Goal: Task Accomplishment & Management: Complete application form

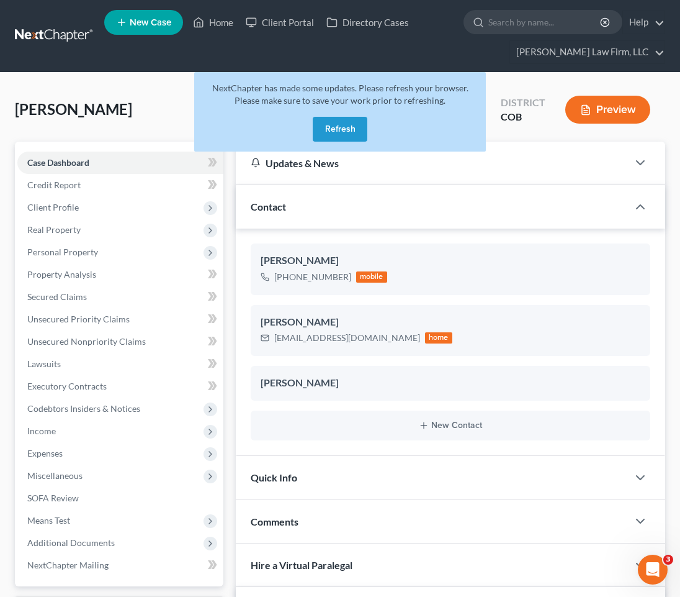
click at [65, 34] on link at bounding box center [54, 36] width 79 height 22
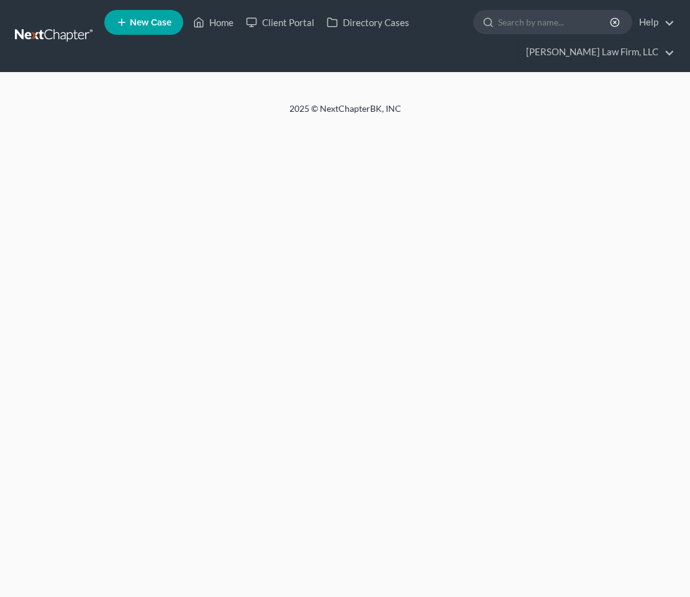
click at [142, 32] on link "New Case" at bounding box center [143, 22] width 79 height 25
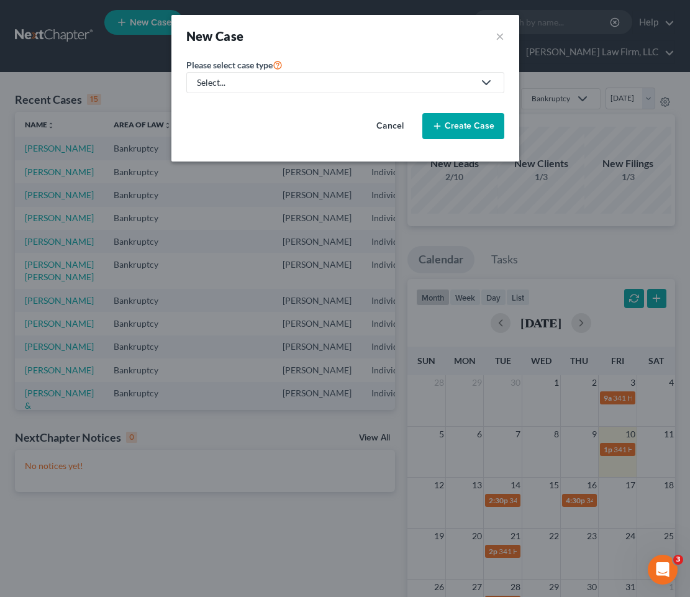
click at [381, 79] on div "Select..." at bounding box center [335, 82] width 277 height 12
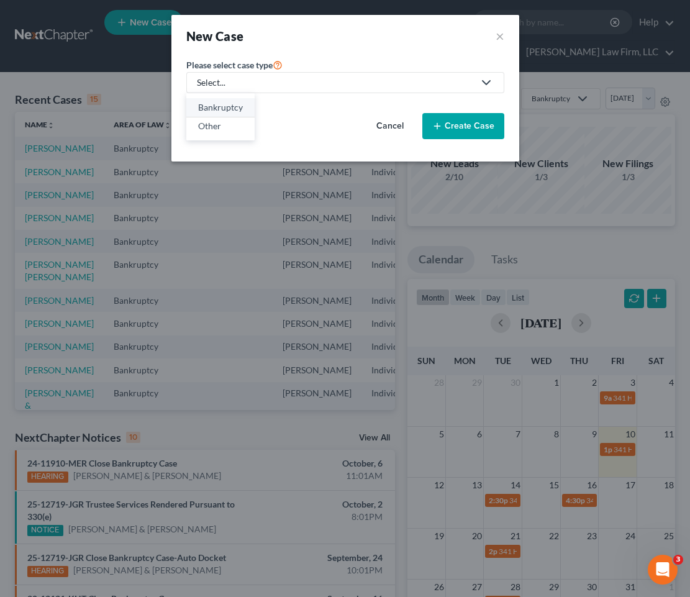
click at [206, 109] on div "Bankruptcy" at bounding box center [220, 107] width 45 height 12
select select "11"
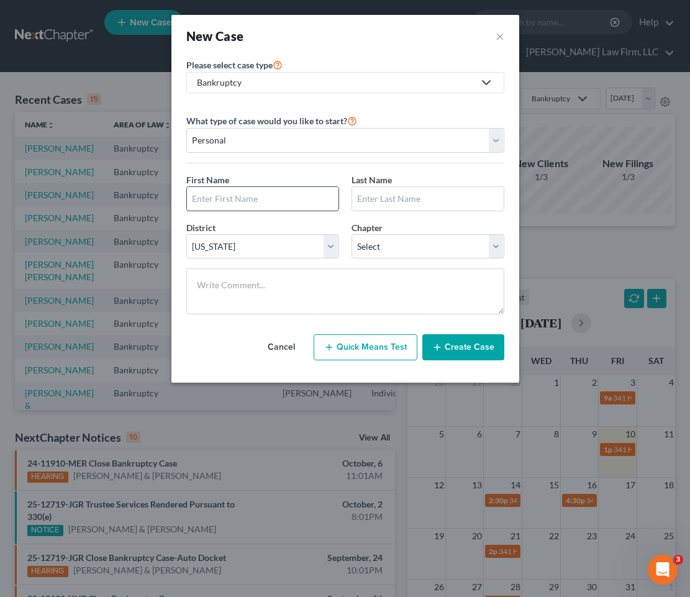
click at [263, 197] on input "text" at bounding box center [262, 199] width 151 height 24
click at [197, 198] on input "text" at bounding box center [262, 199] width 151 height 24
paste input "Kalysta"
type input "Kalysta"
click at [441, 201] on input "text" at bounding box center [427, 199] width 151 height 24
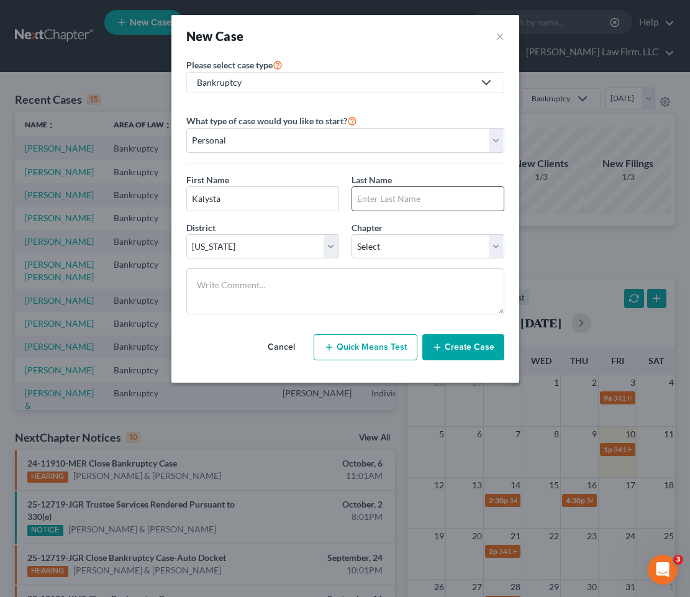
paste input "Shannon"
type input "Shannon"
click at [403, 242] on select "Select 7 11 12 13" at bounding box center [427, 246] width 153 height 25
select select "0"
click at [351, 234] on select "Select 7 11 12 13" at bounding box center [427, 246] width 153 height 25
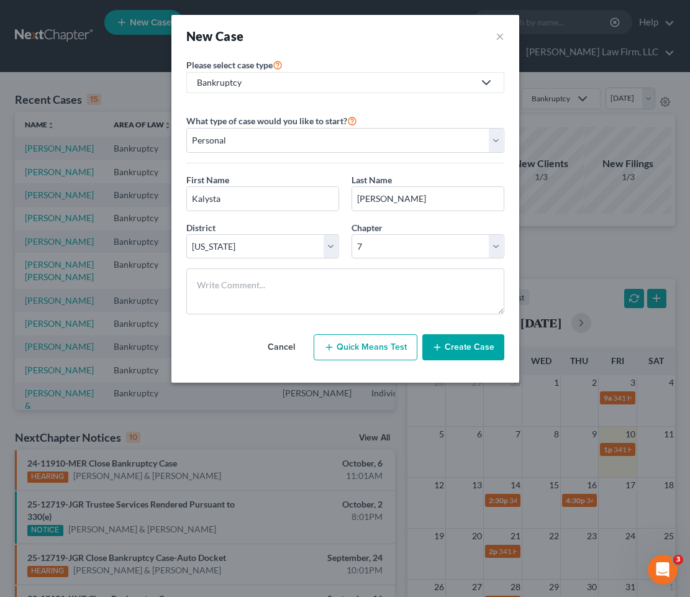
click at [459, 351] on button "Create Case" at bounding box center [463, 347] width 82 height 26
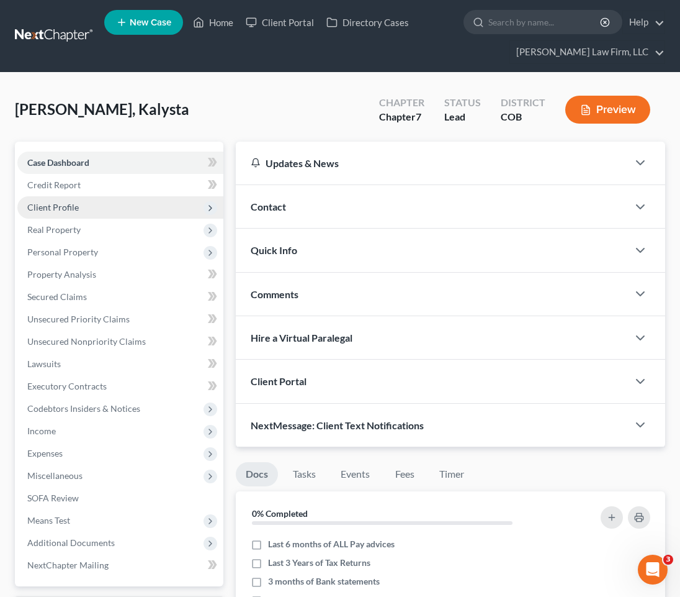
click at [50, 197] on span "Client Profile" at bounding box center [120, 207] width 206 height 22
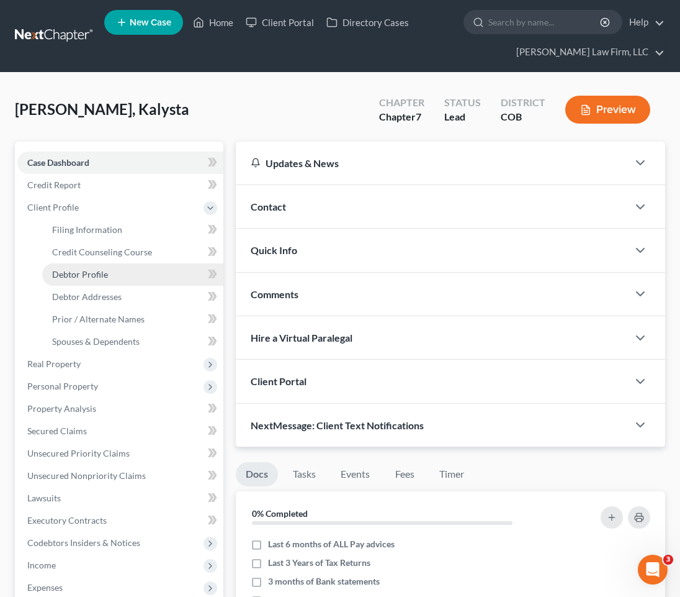
click at [70, 266] on link "Debtor Profile" at bounding box center [132, 274] width 181 height 22
select select "0"
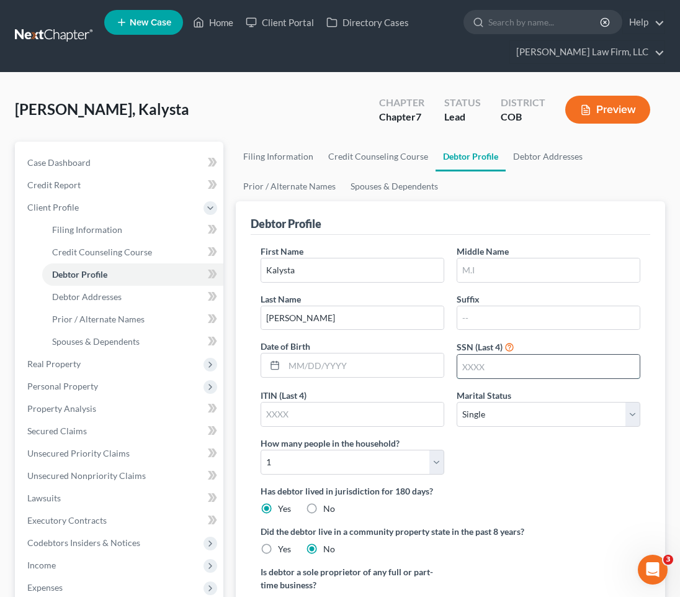
click at [490, 373] on input "text" at bounding box center [549, 367] width 183 height 24
paste input "958"
type input "0958"
click at [318, 364] on input "text" at bounding box center [364, 365] width 160 height 24
paste input "8/29/2000"
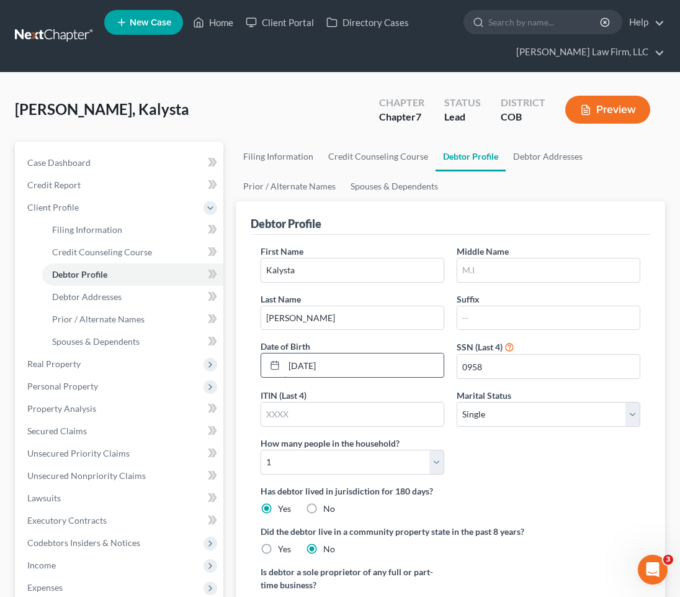
click at [289, 366] on input "8/29/2000" at bounding box center [364, 365] width 160 height 24
type input "08/29/2000"
click at [592, 477] on div "First Name Kalysta Middle Name Last Name Shannon Suffix Date of Birth 08/29/200…" at bounding box center [451, 365] width 392 height 240
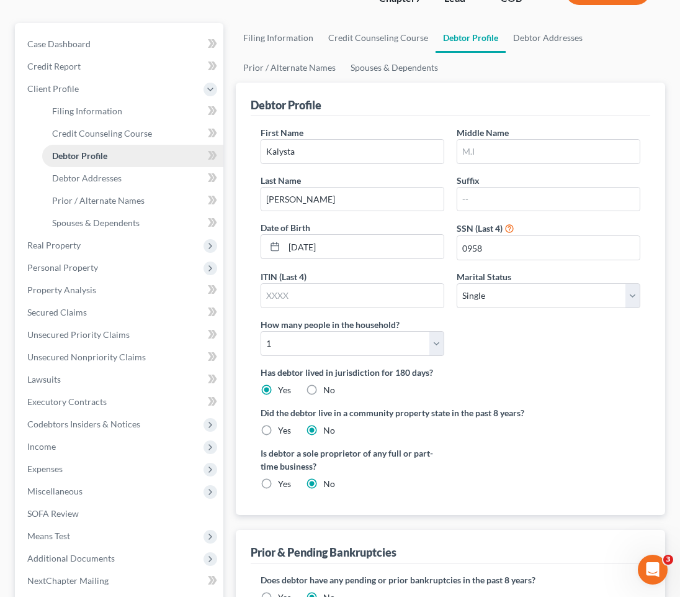
scroll to position [118, 0]
click at [64, 116] on span "Filing Information" at bounding box center [87, 111] width 70 height 11
select select "1"
select select "0"
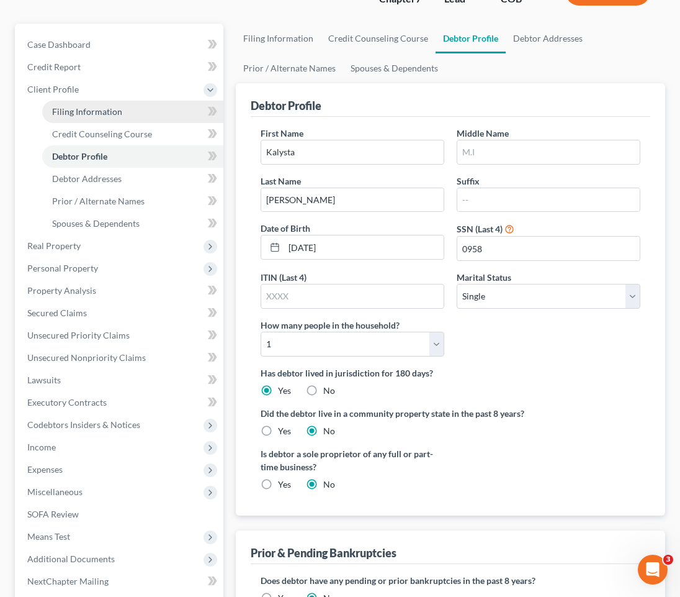
select select "11"
select select "5"
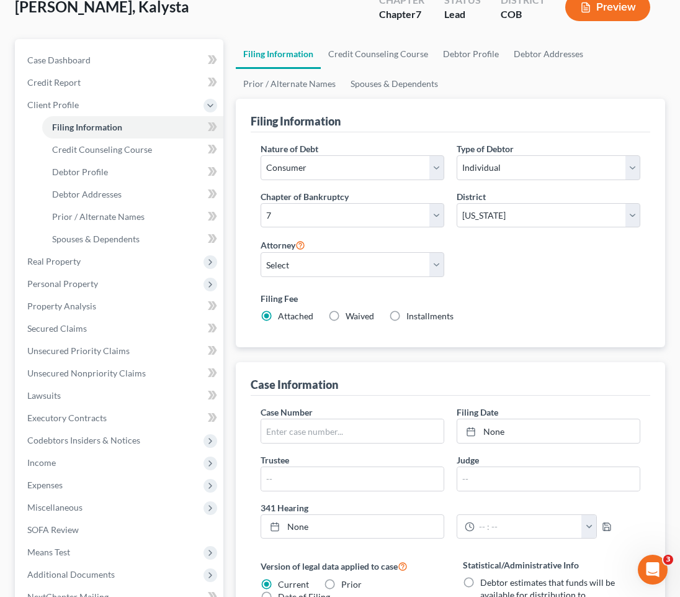
scroll to position [124, 0]
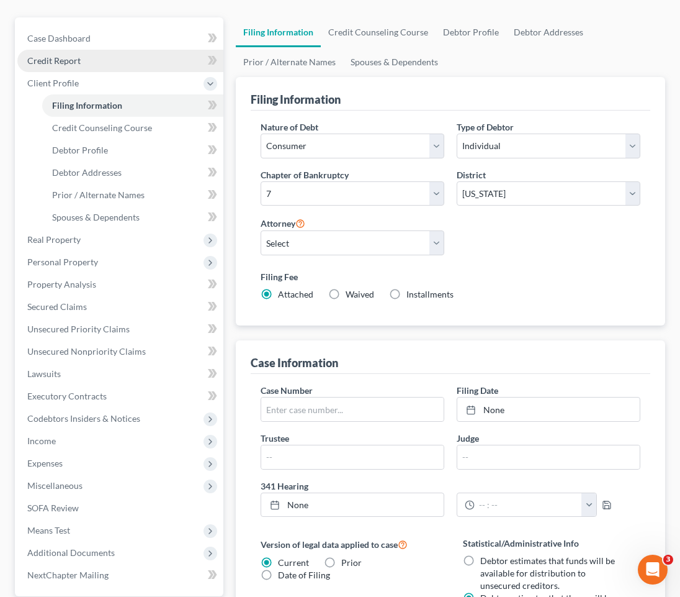
click at [73, 65] on span "Credit Report" at bounding box center [53, 60] width 53 height 11
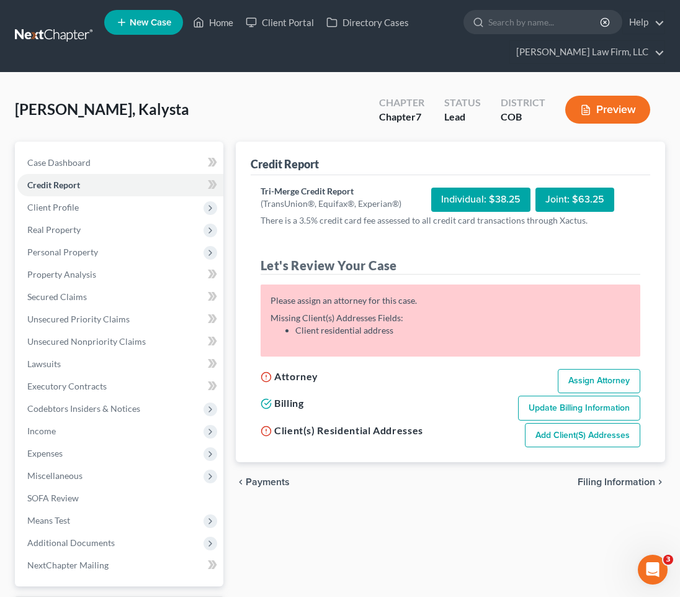
click at [615, 379] on link "Assign Attorney" at bounding box center [599, 381] width 83 height 25
select select "1"
select select "0"
select select "11"
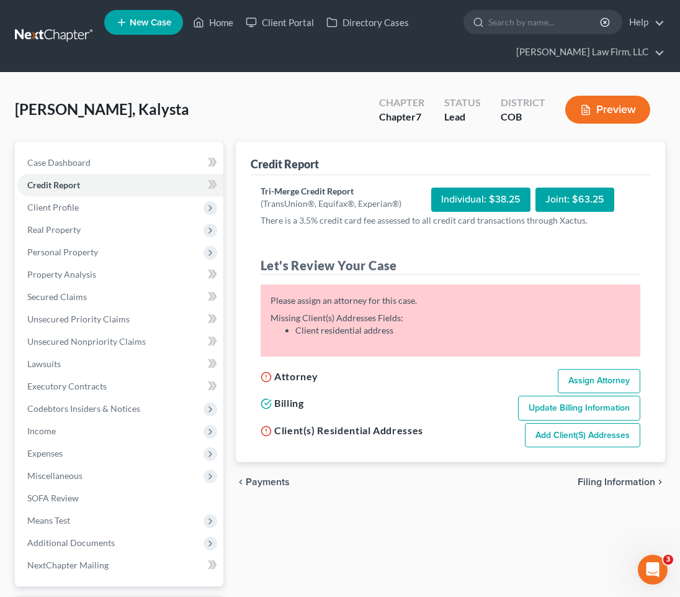
select select "5"
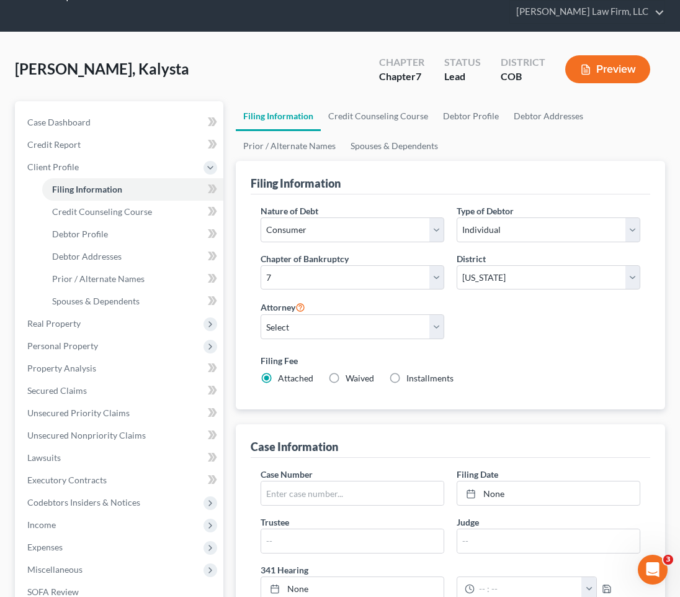
scroll to position [62, 0]
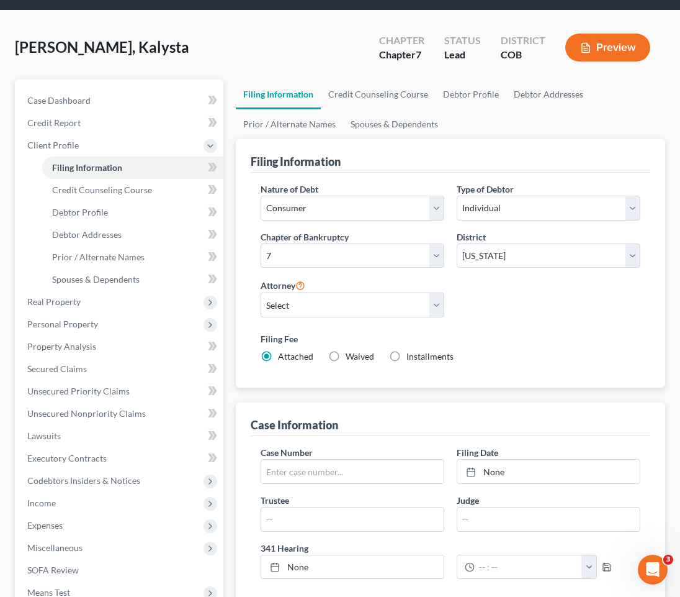
click at [323, 291] on div "Attorney Select Cory Curtis - COB David Volk - COB Robert Salter - COB" at bounding box center [353, 298] width 184 height 40
click at [321, 306] on select "Select Cory Curtis - COB David Volk - COB Robert Salter - COB" at bounding box center [353, 304] width 184 height 25
select select "2"
click at [261, 292] on select "Select Cory Curtis - COB David Volk - COB Robert Salter - COB" at bounding box center [353, 304] width 184 height 25
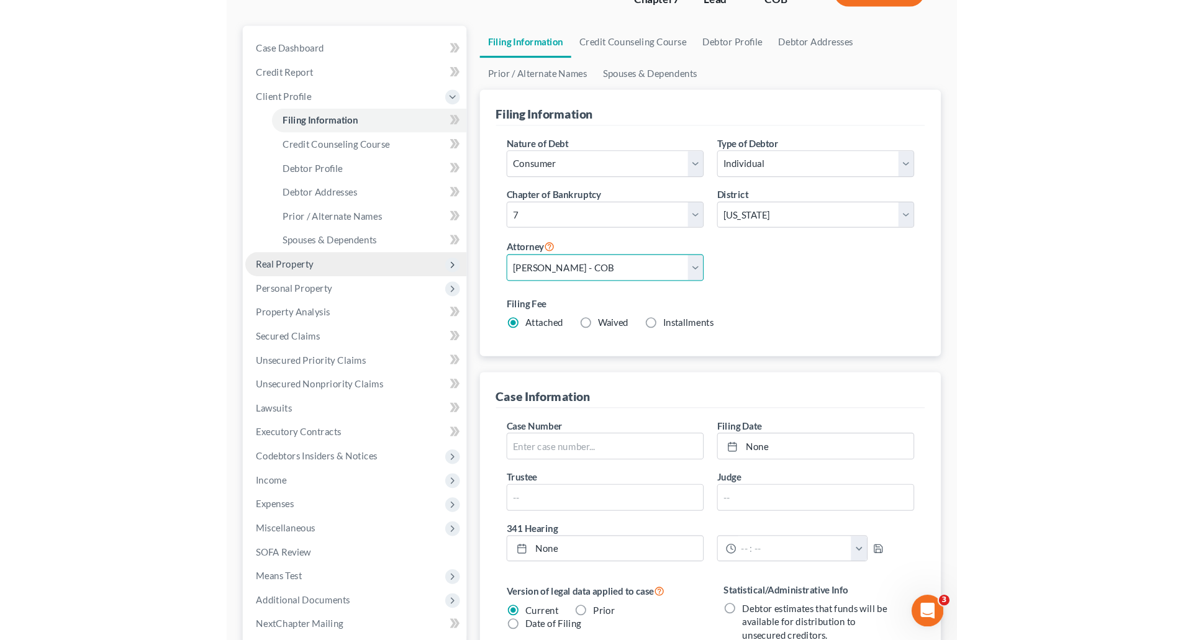
scroll to position [0, 0]
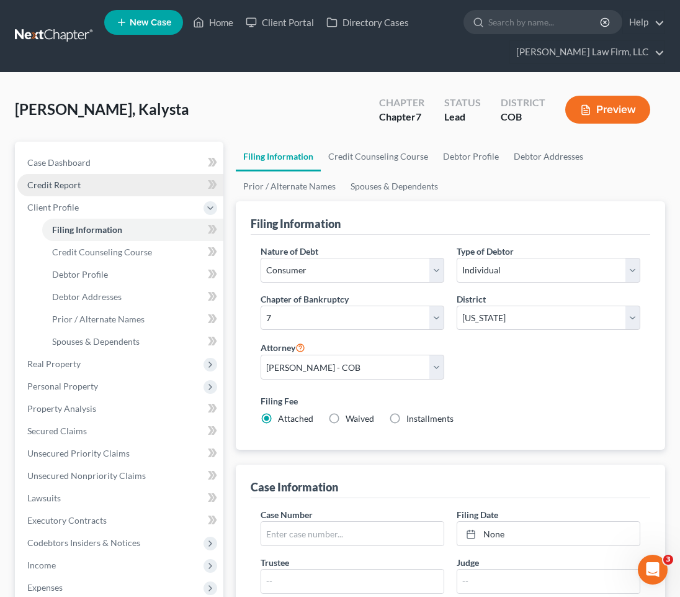
click at [78, 180] on span "Credit Report" at bounding box center [53, 184] width 53 height 11
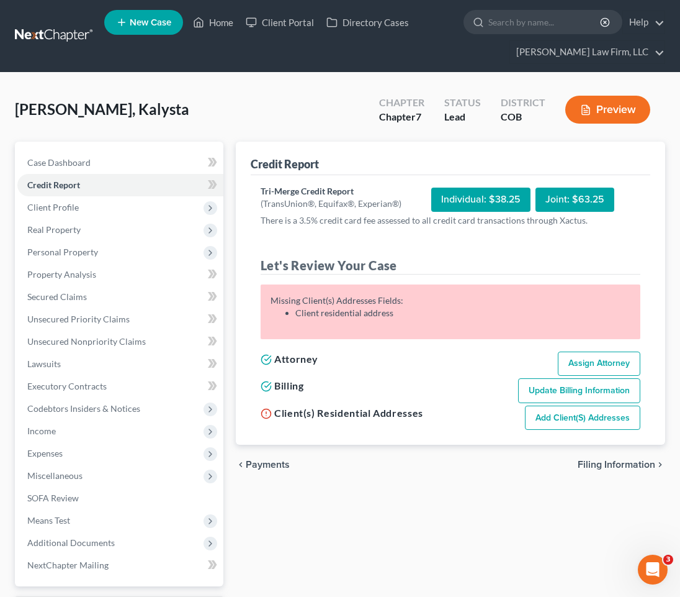
click at [596, 416] on link "Add Client(s) Addresses" at bounding box center [582, 417] width 115 height 25
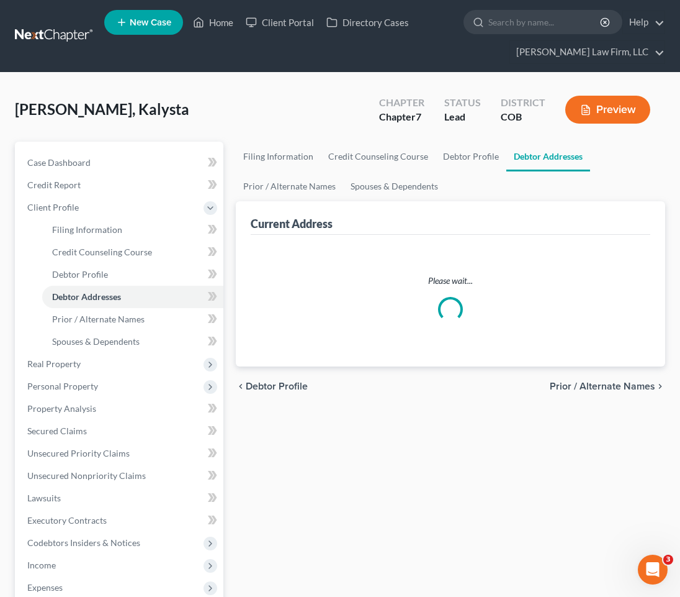
select select "0"
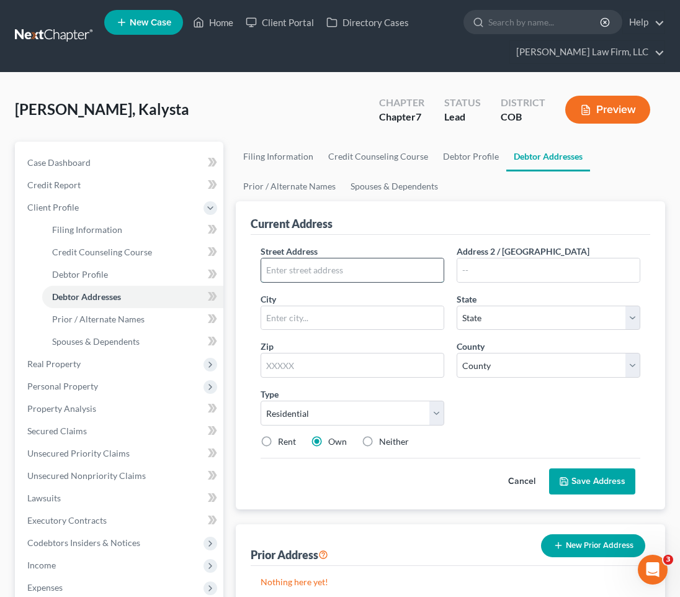
click at [281, 278] on input "text" at bounding box center [352, 270] width 183 height 24
paste input "2816 Kendall St Apt 301"
type input "2816 Kendall St Apt 301"
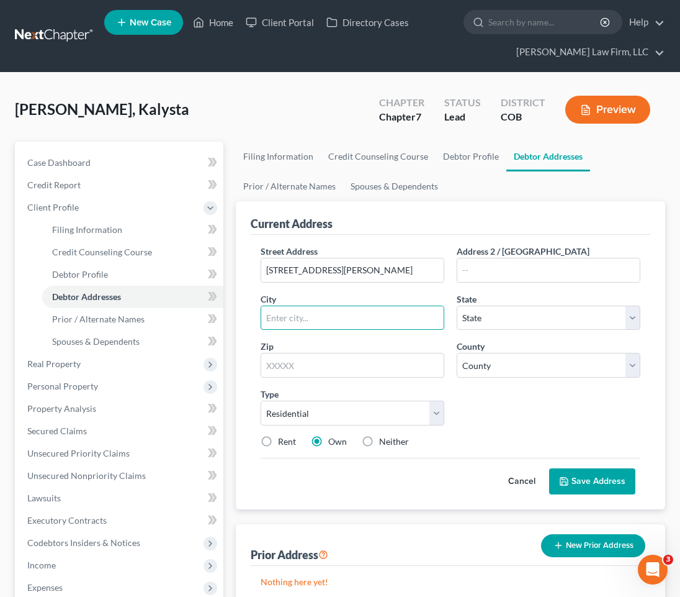
type input "W"
type input "Edgewater"
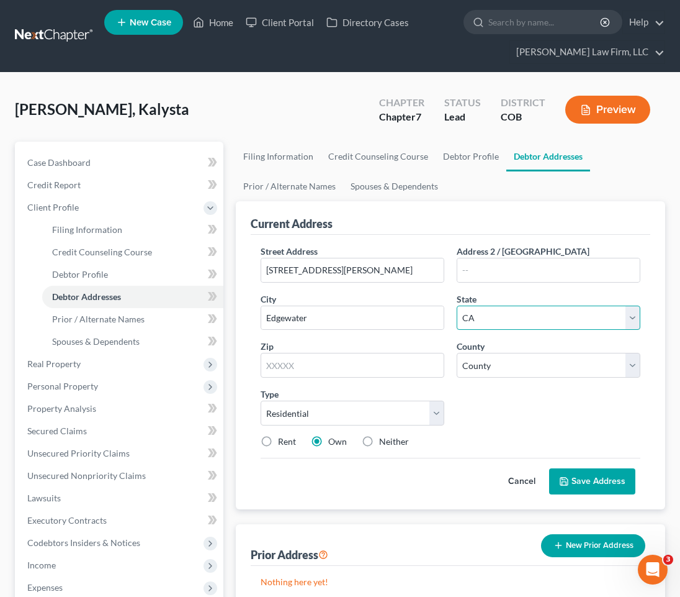
select select "5"
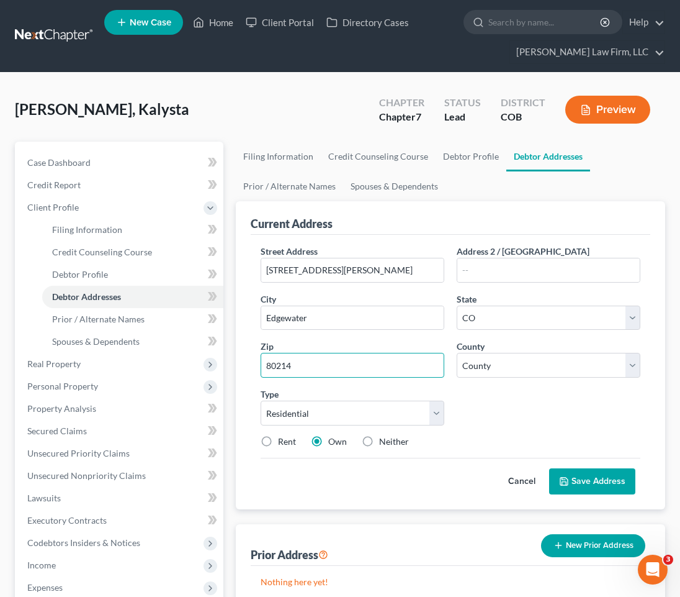
type input "80214"
type input "Denver"
click at [283, 442] on label "Rent" at bounding box center [287, 441] width 18 height 12
click at [283, 442] on input "Rent" at bounding box center [287, 439] width 8 height 8
radio input "true"
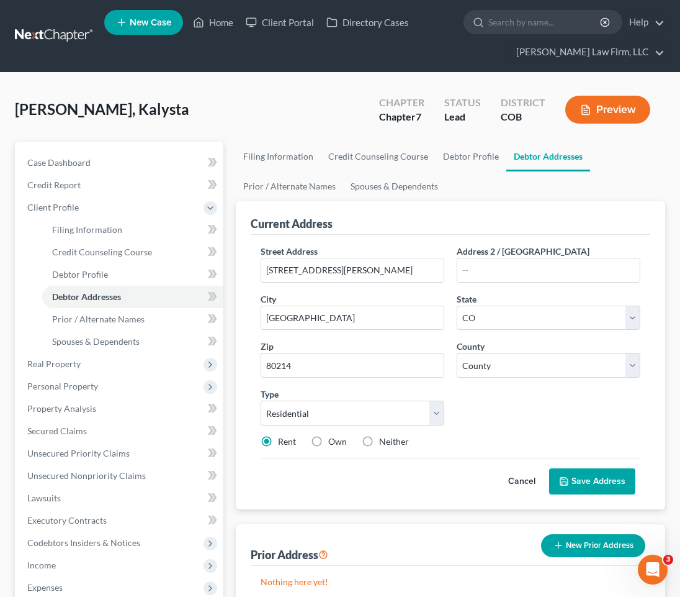
click at [592, 486] on button "Save Address" at bounding box center [592, 481] width 86 height 26
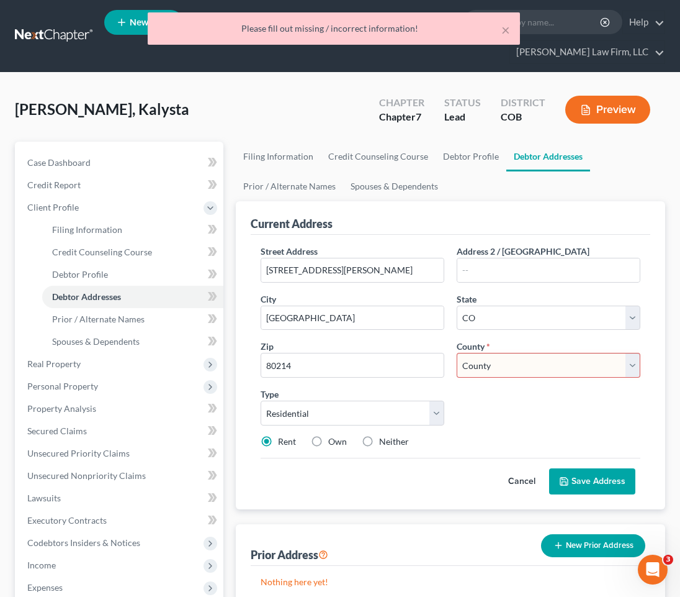
click at [538, 361] on select "County Adams County Alamosa County Arapahoe County Archuleta County Baca County…" at bounding box center [549, 365] width 184 height 25
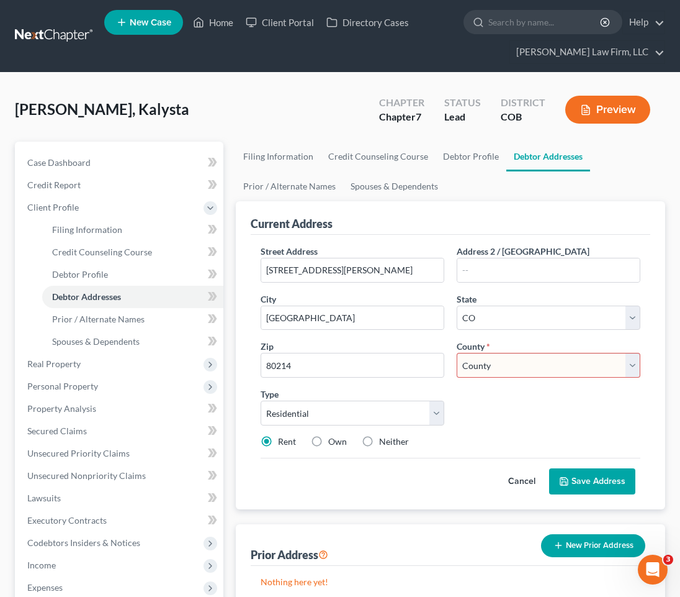
select select "16"
click at [457, 353] on select "County Adams County Alamosa County Arapahoe County Archuleta County Baca County…" at bounding box center [549, 365] width 184 height 25
click at [590, 475] on button "Save Address" at bounding box center [592, 481] width 86 height 26
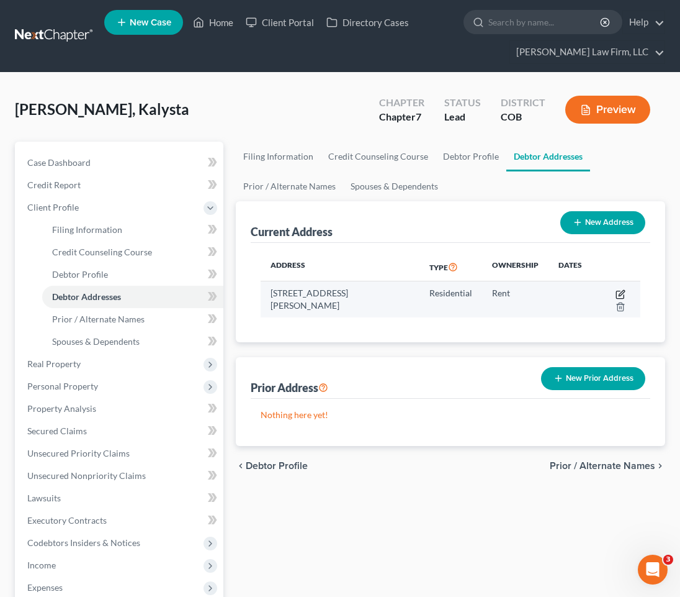
click at [622, 292] on icon "button" at bounding box center [622, 293] width 6 height 6
select select "5"
select select "16"
select select "0"
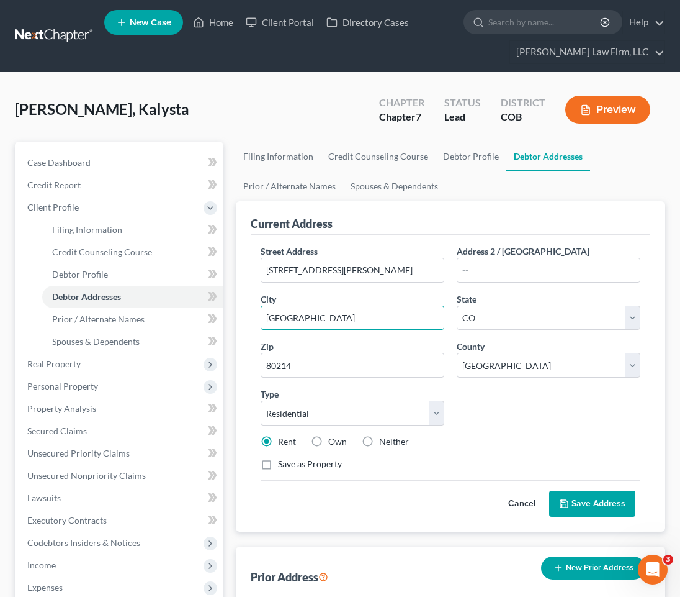
drag, startPoint x: 328, startPoint y: 312, endPoint x: 216, endPoint y: 310, distance: 111.8
click at [216, 310] on div "Petition Navigation Case Dashboard Payments Invoices Payments Payments Credit R…" at bounding box center [340, 467] width 663 height 650
type input "Edgewater"
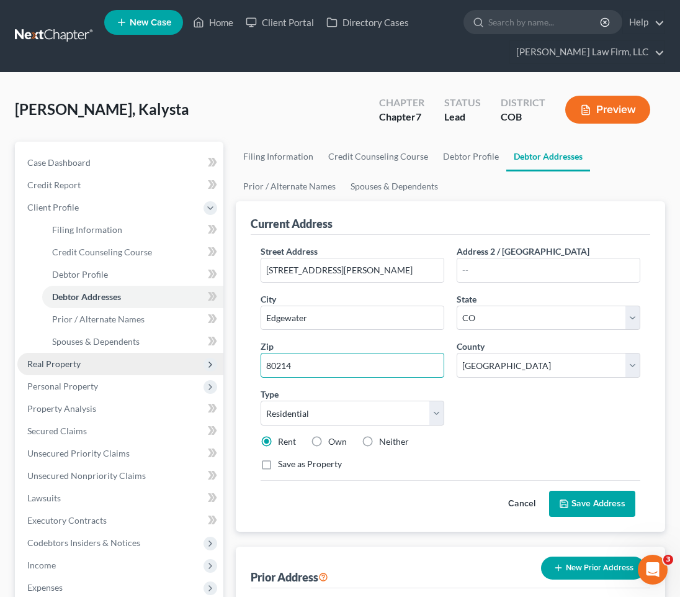
drag, startPoint x: 333, startPoint y: 355, endPoint x: 111, endPoint y: 361, distance: 223.0
click at [111, 361] on div "Petition Navigation Case Dashboard Payments Invoices Payments Payments Credit R…" at bounding box center [340, 467] width 663 height 650
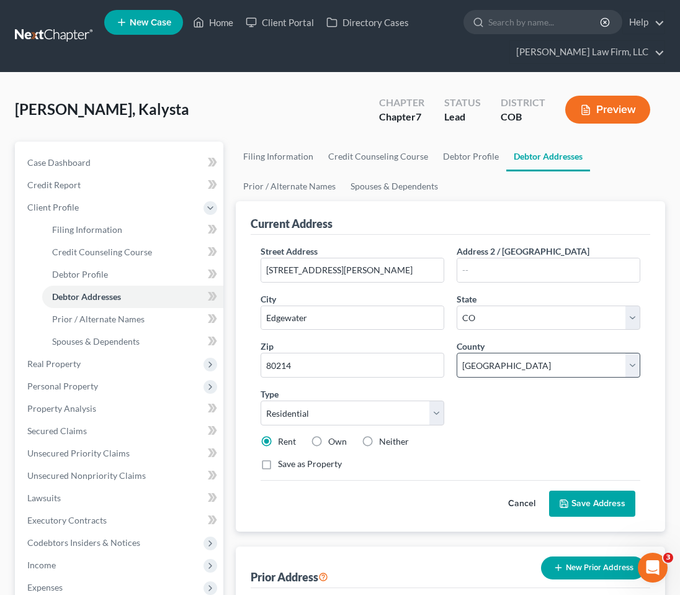
drag, startPoint x: 504, startPoint y: 344, endPoint x: 507, endPoint y: 362, distance: 18.4
click at [504, 345] on div "County * County Adams County Alamosa County Arapahoe County Archuleta County Ba…" at bounding box center [549, 359] width 196 height 38
click at [508, 367] on select "County Adams County Alamosa County Arapahoe County Archuleta County Baca County…" at bounding box center [549, 365] width 184 height 25
click at [457, 353] on select "County Adams County Alamosa County Arapahoe County Archuleta County Baca County…" at bounding box center [549, 365] width 184 height 25
click at [505, 353] on select "County Adams County Alamosa County Arapahoe County Archuleta County Baca County…" at bounding box center [549, 365] width 184 height 25
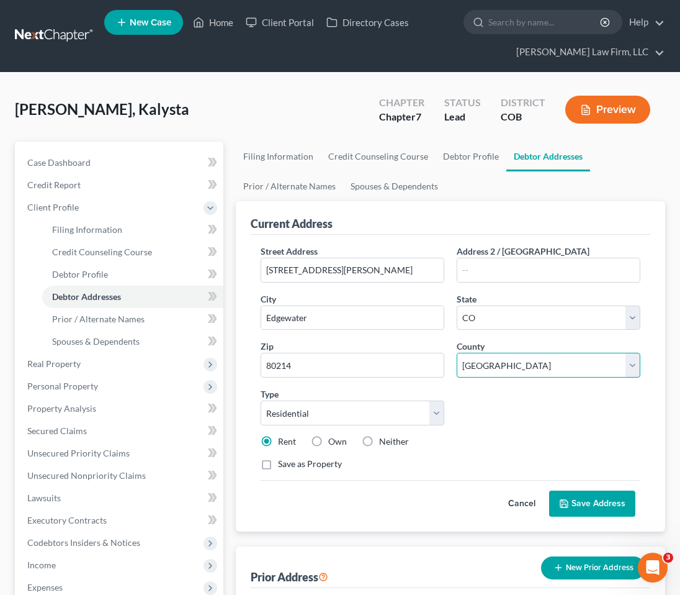
select select "30"
click at [457, 353] on select "County Adams County Alamosa County Arapahoe County Archuleta County Baca County…" at bounding box center [549, 365] width 184 height 25
click at [594, 503] on button "Save Address" at bounding box center [592, 503] width 86 height 26
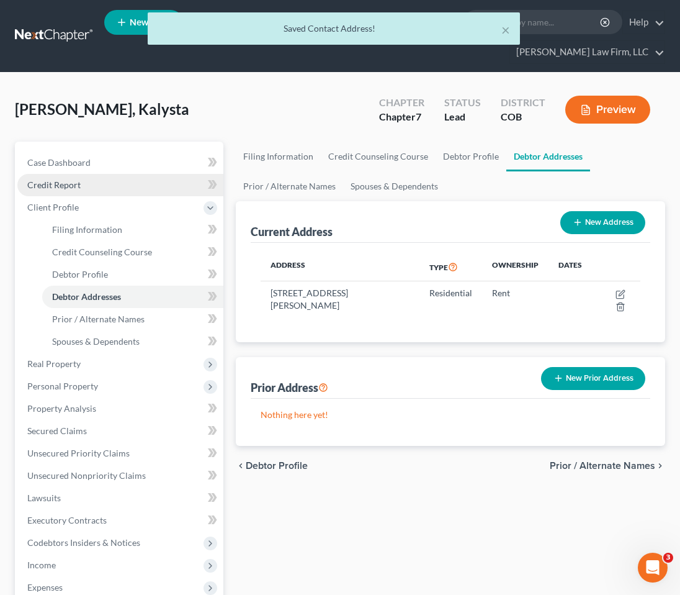
click at [66, 183] on span "Credit Report" at bounding box center [53, 184] width 53 height 11
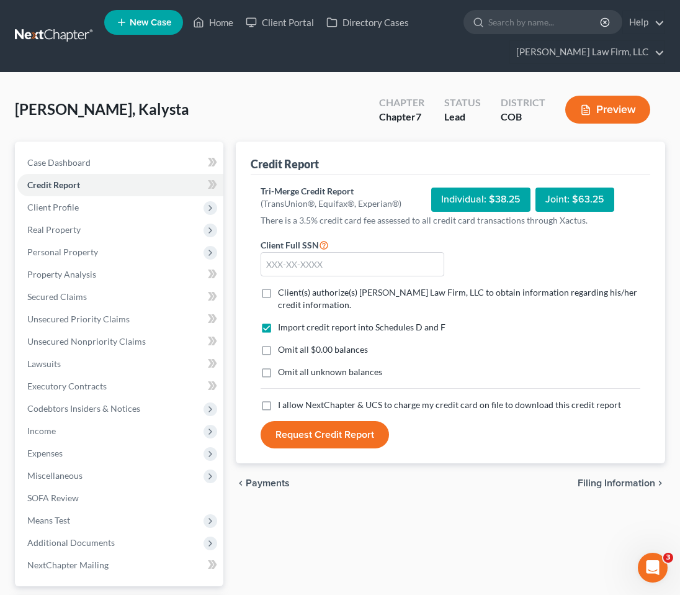
click at [278, 291] on label "Client(s) authorize(s) Curtis Law Firm, LLC to obtain information regarding his…" at bounding box center [459, 298] width 363 height 25
click at [283, 291] on input "Client(s) authorize(s) Curtis Law Firm, LLC to obtain information regarding his…" at bounding box center [287, 290] width 8 height 8
checkbox input "true"
drag, startPoint x: 264, startPoint y: 347, endPoint x: 273, endPoint y: 351, distance: 9.5
click at [278, 347] on label "Omit all $0.00 balances" at bounding box center [323, 349] width 90 height 12
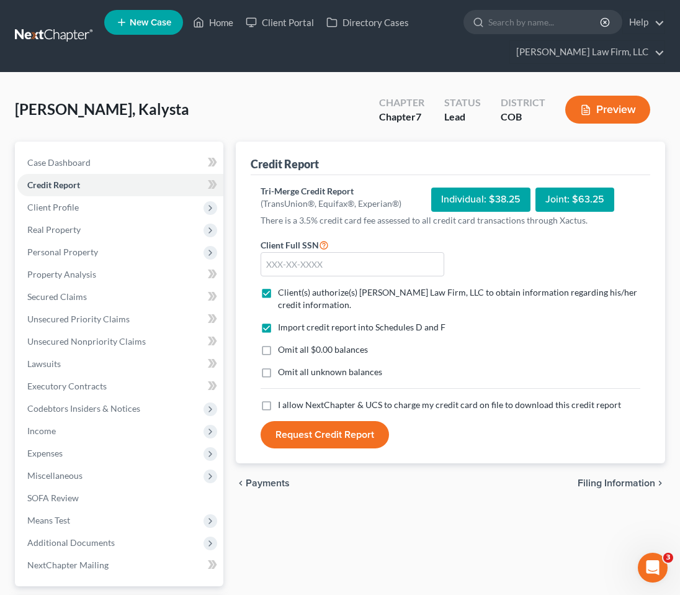
click at [283, 347] on input "Omit all $0.00 balances" at bounding box center [287, 347] width 8 height 8
checkbox input "true"
click at [278, 402] on label "I allow NextChapter & UCS to charge my credit card on file to download this cre…" at bounding box center [449, 405] width 343 height 12
click at [283, 402] on input "I allow NextChapter & UCS to charge my credit card on file to download this cre…" at bounding box center [287, 403] width 8 height 8
checkbox input "true"
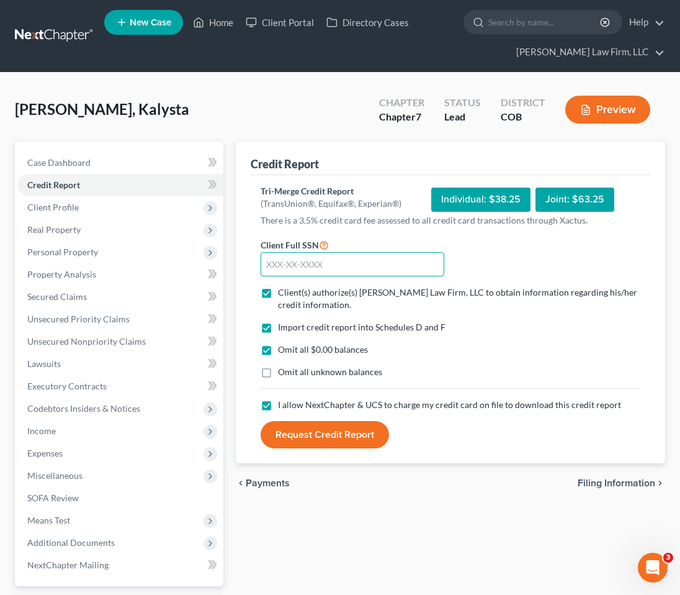
click at [324, 275] on input "text" at bounding box center [353, 264] width 184 height 25
type input "625-21-0958"
click at [348, 440] on button "Request Credit Report" at bounding box center [325, 434] width 129 height 27
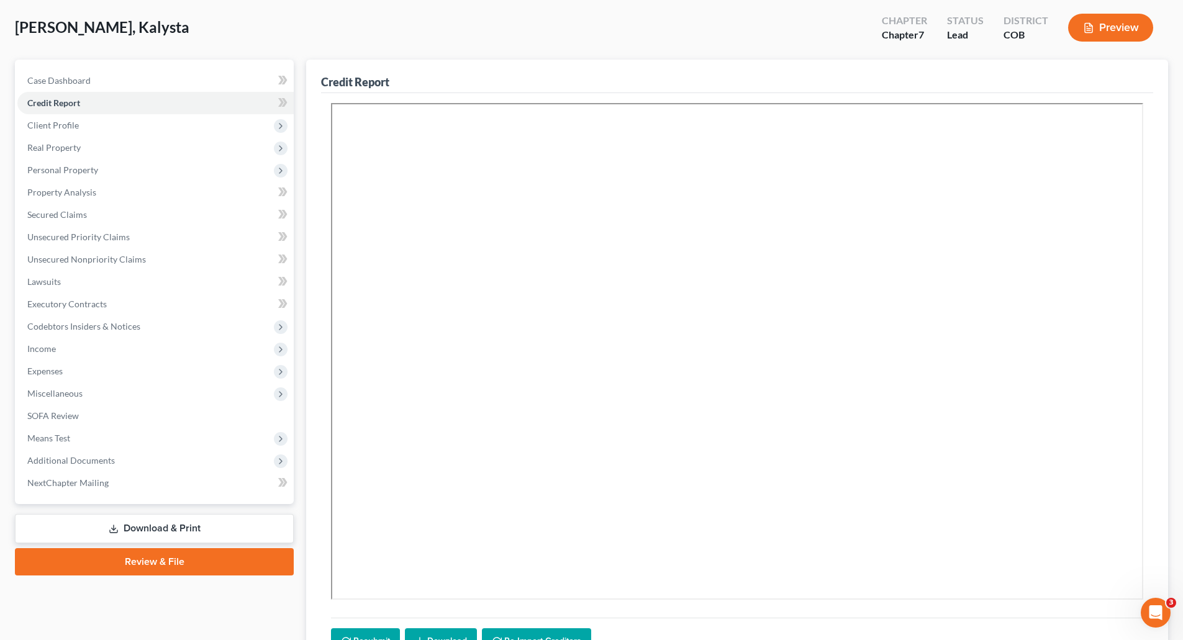
scroll to position [51, 0]
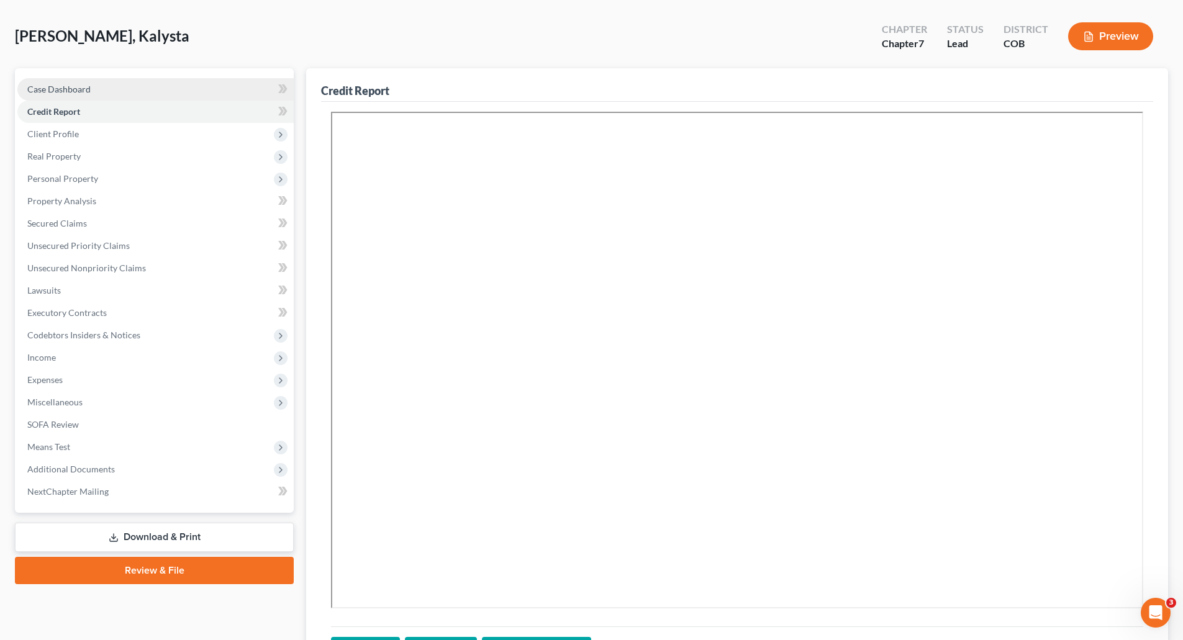
click at [45, 88] on span "Case Dashboard" at bounding box center [58, 89] width 63 height 11
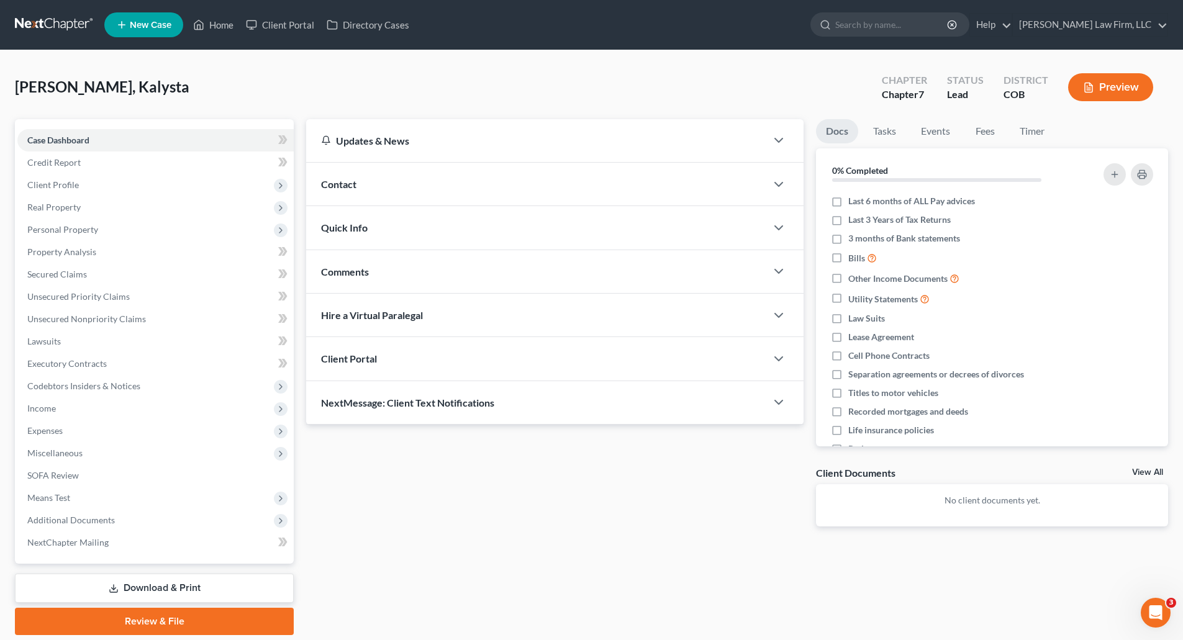
click at [430, 356] on div "Client Portal" at bounding box center [536, 358] width 460 height 43
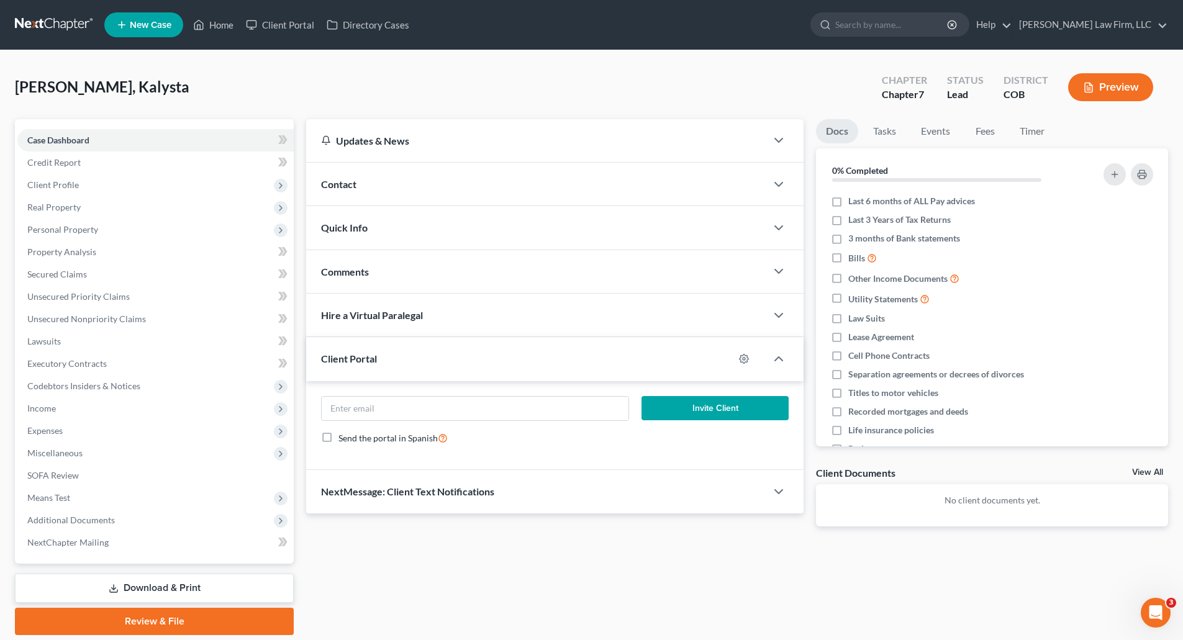
click at [379, 191] on div "Contact" at bounding box center [536, 184] width 460 height 43
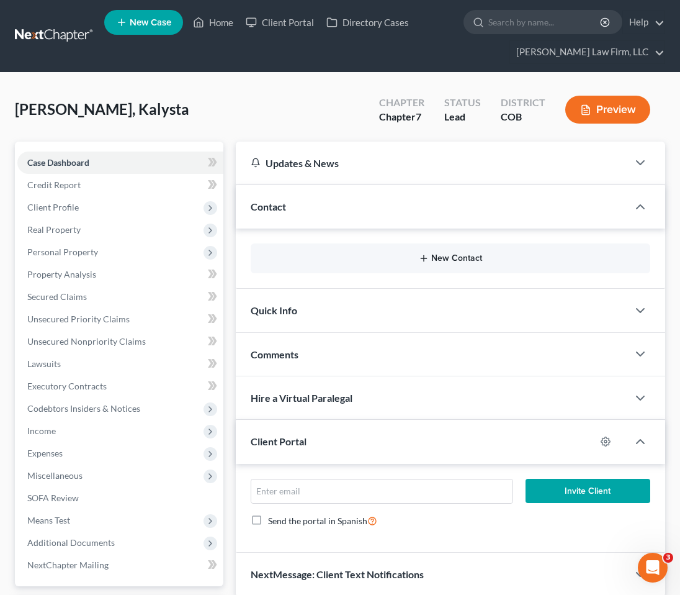
click at [445, 258] on button "New Contact" at bounding box center [451, 258] width 380 height 10
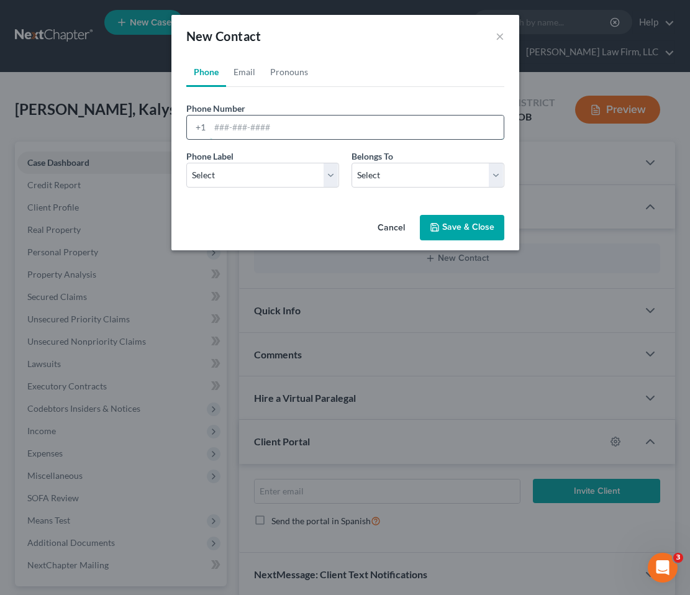
click at [238, 117] on input "tel" at bounding box center [357, 127] width 294 height 24
paste input "805-796-2623"
type input "805-796-2623"
click at [421, 177] on select "Select Client Other" at bounding box center [427, 175] width 153 height 25
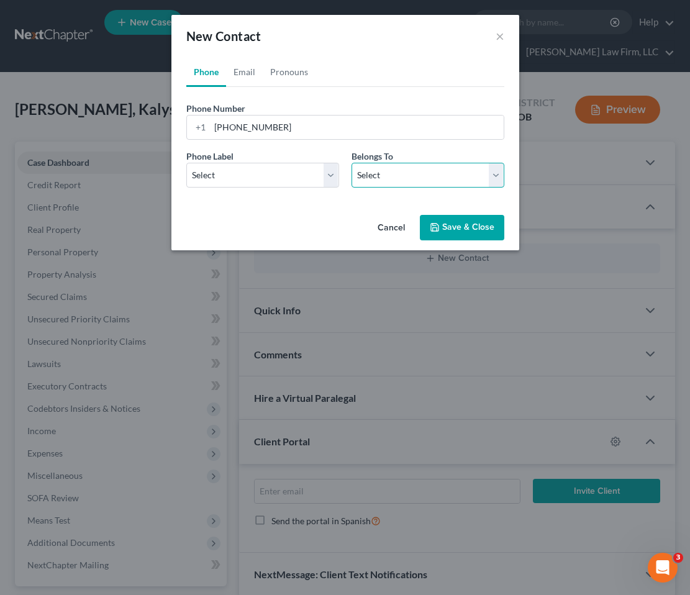
select select "0"
click at [351, 163] on select "Select Client Other" at bounding box center [427, 175] width 153 height 25
click at [251, 164] on select "Select Mobile Home Work Other" at bounding box center [262, 175] width 153 height 25
select select "0"
click at [186, 163] on select "Select Mobile Home Work Other" at bounding box center [262, 175] width 153 height 25
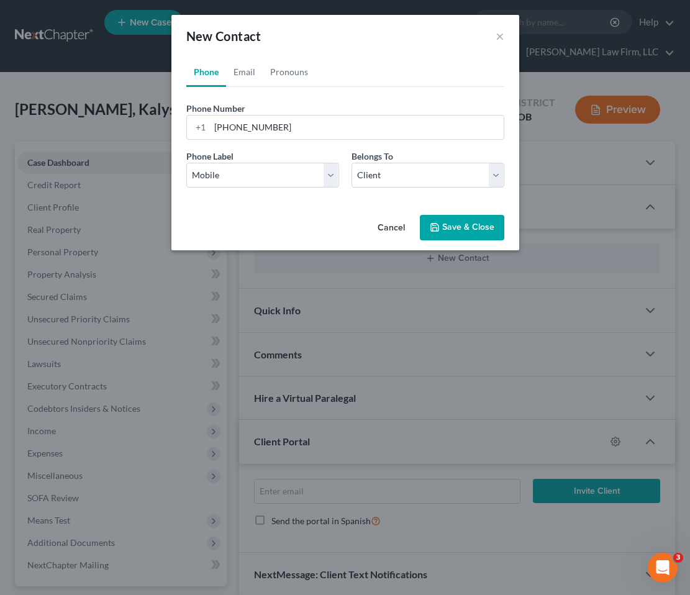
click at [445, 217] on button "Save & Close" at bounding box center [462, 228] width 84 height 26
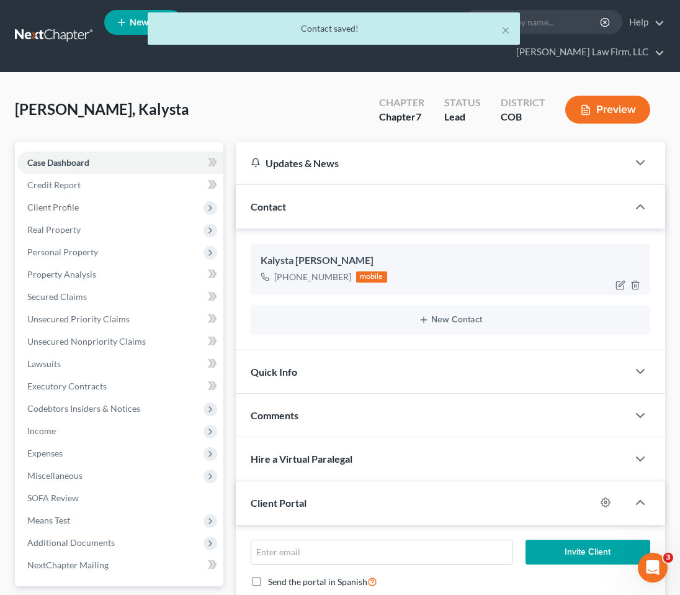
click at [383, 263] on div "Kalysta Shannon" at bounding box center [451, 260] width 380 height 15
click at [618, 283] on icon "button" at bounding box center [621, 285] width 10 height 10
select select "0"
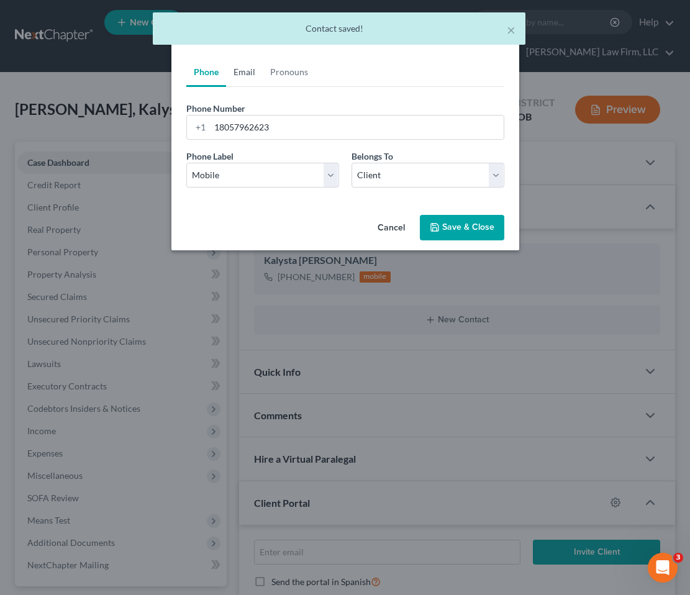
drag, startPoint x: 239, startPoint y: 73, endPoint x: 242, endPoint y: 85, distance: 12.7
click at [239, 73] on link "Email" at bounding box center [244, 72] width 37 height 30
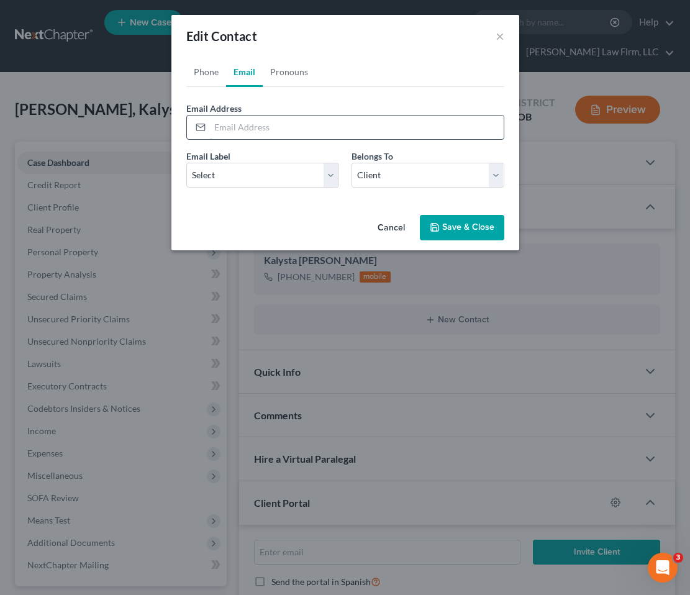
click at [276, 117] on input "email" at bounding box center [357, 127] width 294 height 24
paste input "kalysta.shannon16@gmail.com"
type input "kalysta.shannon16@gmail.com"
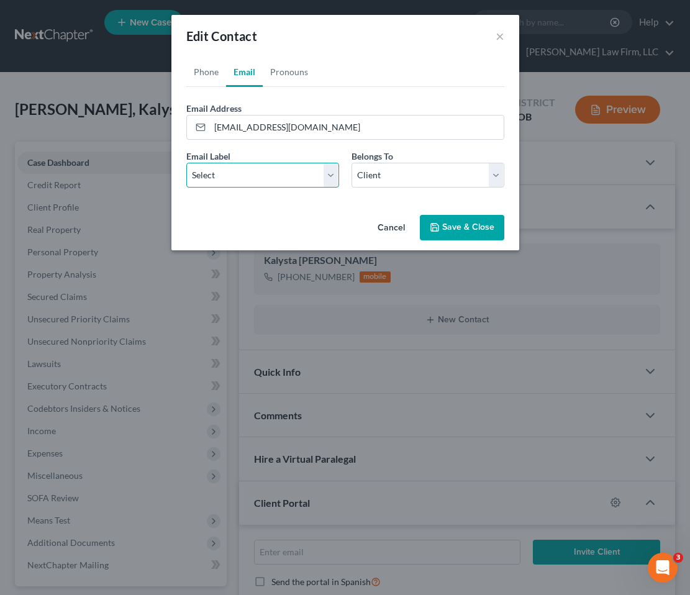
click at [260, 169] on select "Select Home Work Other" at bounding box center [262, 175] width 153 height 25
select select "0"
click at [186, 163] on select "Select Home Work Other" at bounding box center [262, 175] width 153 height 25
click at [373, 180] on select "Select Client Other" at bounding box center [427, 175] width 153 height 25
click at [351, 163] on select "Select Client Other" at bounding box center [427, 175] width 153 height 25
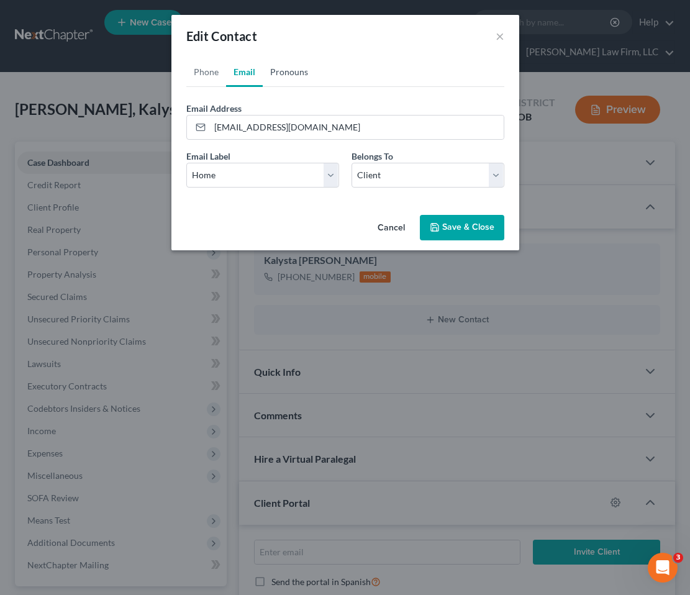
click at [283, 70] on link "Pronouns" at bounding box center [289, 72] width 53 height 30
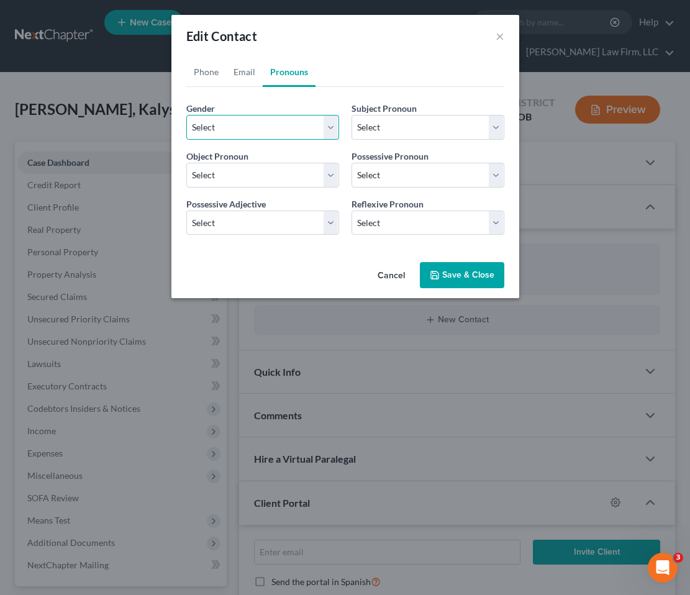
click at [235, 135] on select "Select Male Female Non Binary More Than One Person" at bounding box center [262, 127] width 153 height 25
select select "1"
click at [186, 115] on select "Select Male Female Non Binary More Than One Person" at bounding box center [262, 127] width 153 height 25
select select "1"
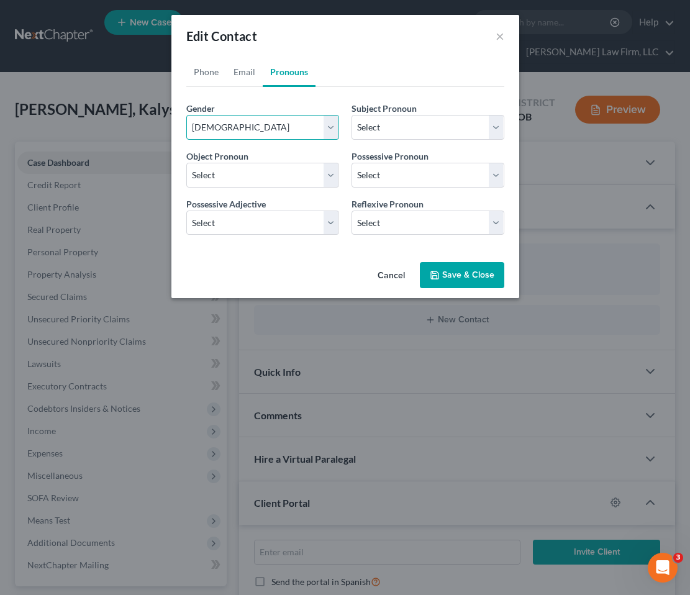
select select "1"
click at [463, 279] on button "Save & Close" at bounding box center [462, 275] width 84 height 26
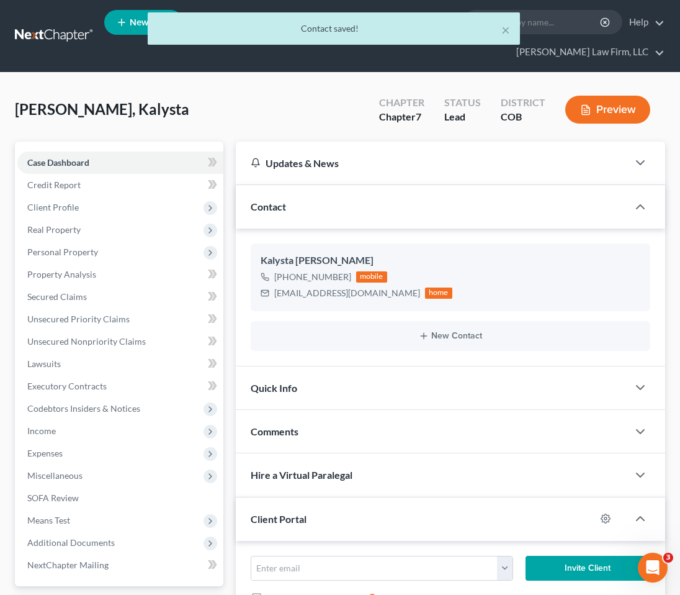
click at [448, 521] on div "Client Portal" at bounding box center [416, 518] width 360 height 43
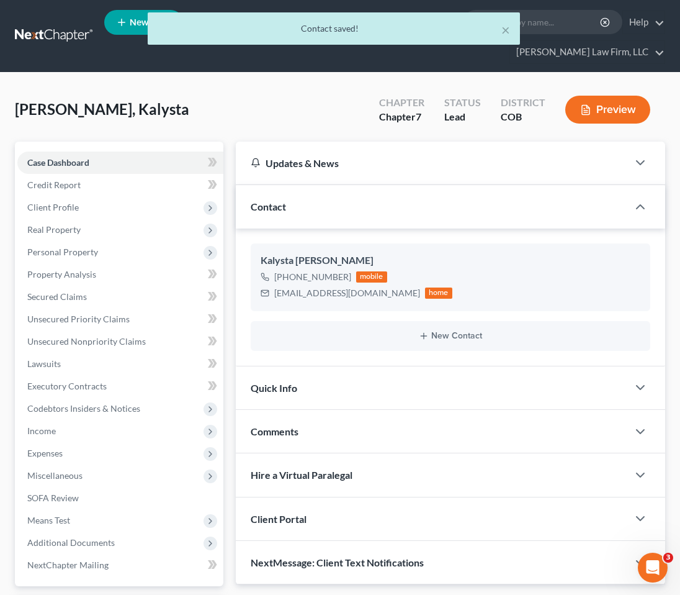
click at [447, 521] on div "Client Portal" at bounding box center [432, 518] width 392 height 43
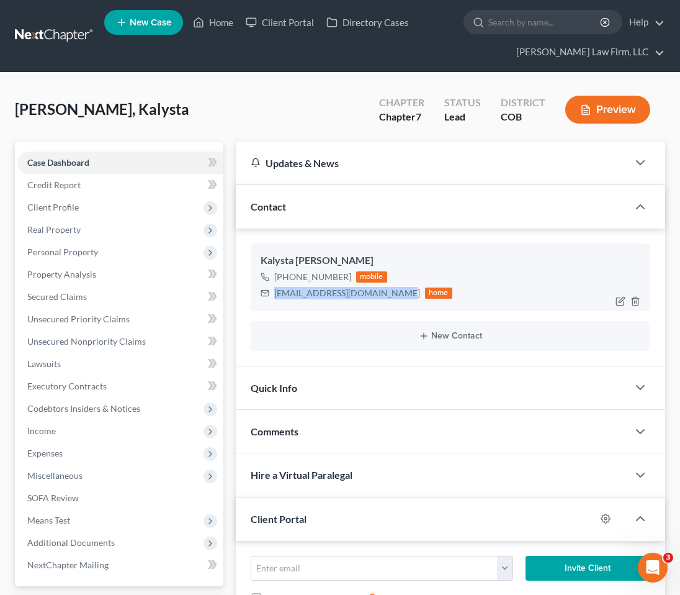
drag, startPoint x: 274, startPoint y: 291, endPoint x: 389, endPoint y: 287, distance: 114.3
click at [389, 287] on div "kalysta.shannon16@gmail.com" at bounding box center [347, 293] width 146 height 12
copy div "kalysta.shannon16@gmail.com"
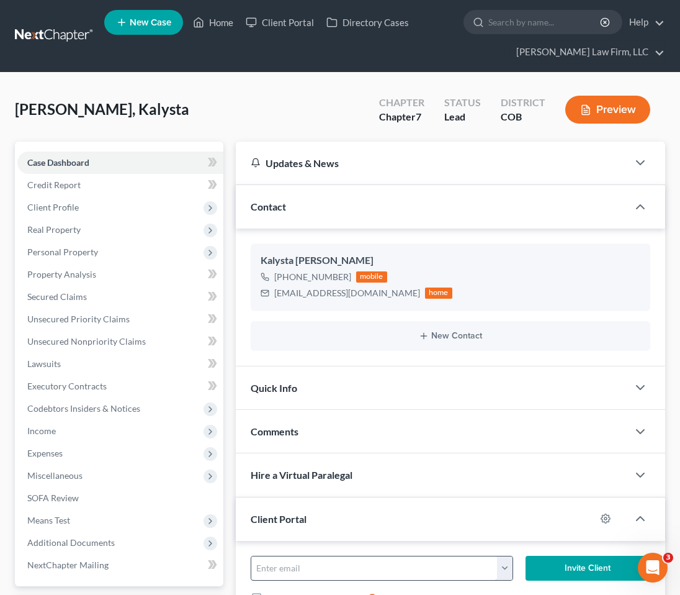
click at [361, 566] on input "email" at bounding box center [374, 568] width 246 height 24
paste input "kalysta.shannon16@gmail.com"
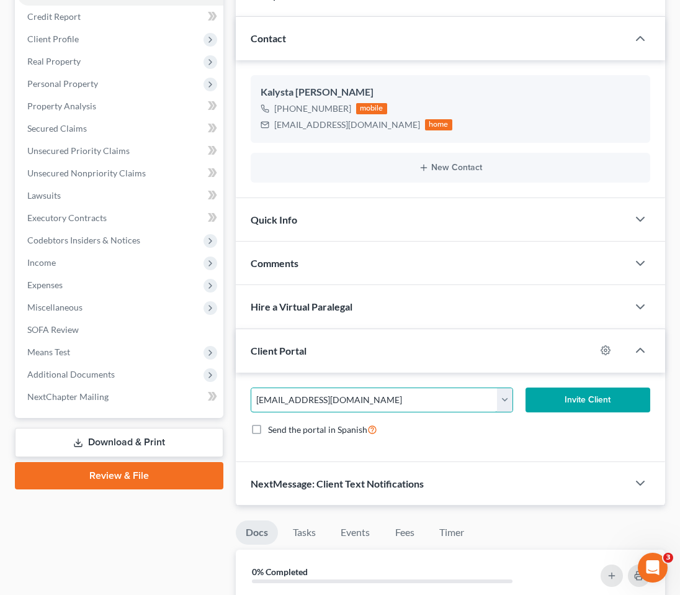
scroll to position [186, 0]
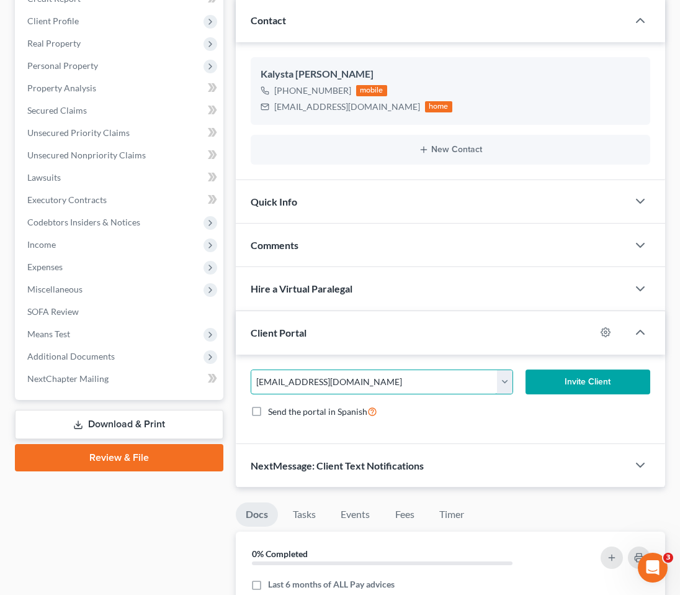
type input "kalysta.shannon16@gmail.com"
click at [607, 368] on div "kalysta.shannon16@gmail.com kalysta.shannon16@gmail.com Invite Client Send the …" at bounding box center [451, 399] width 430 height 89
click at [604, 377] on button "Invite Client" at bounding box center [588, 381] width 125 height 25
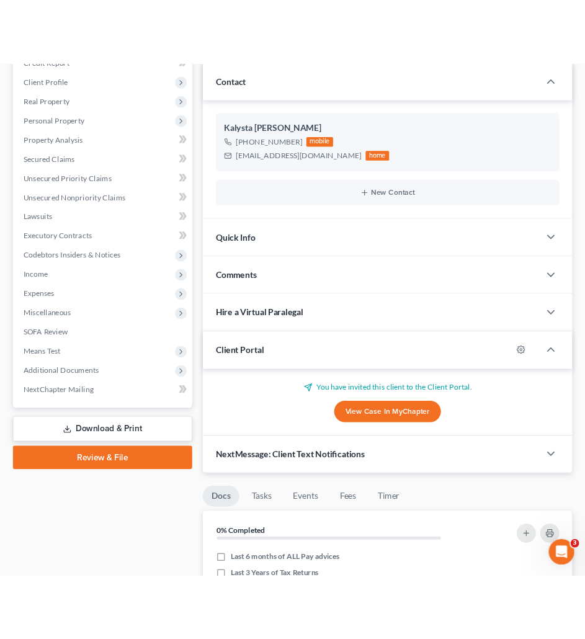
scroll to position [47, 0]
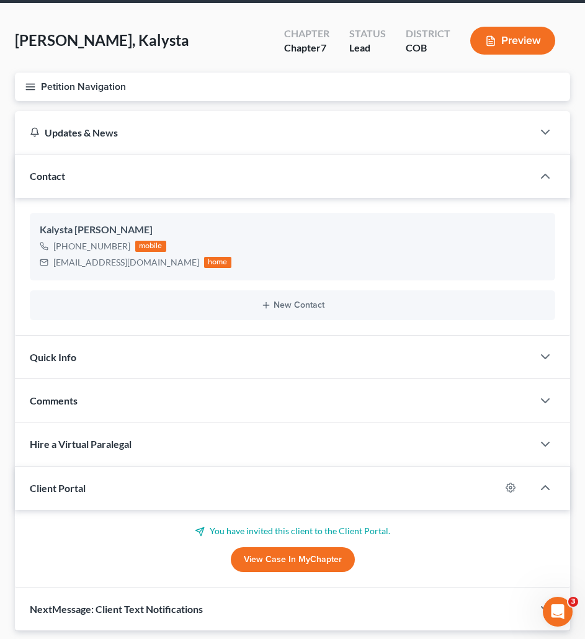
click at [91, 90] on button "Petition Navigation" at bounding box center [293, 87] width 556 height 29
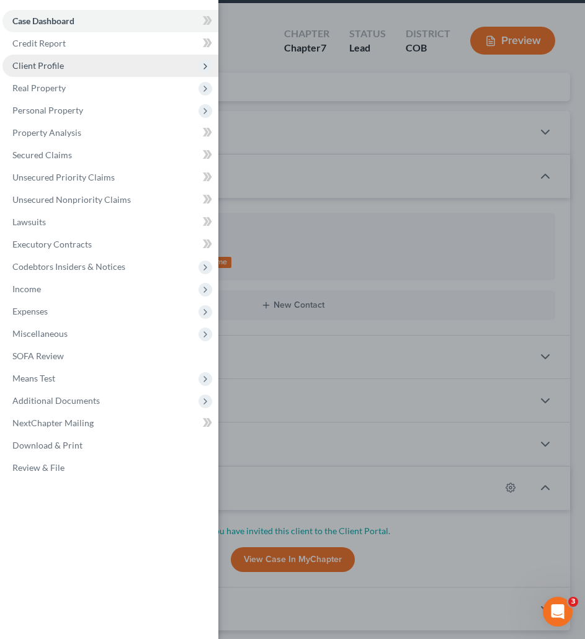
click at [52, 71] on span "Client Profile" at bounding box center [110, 66] width 216 height 22
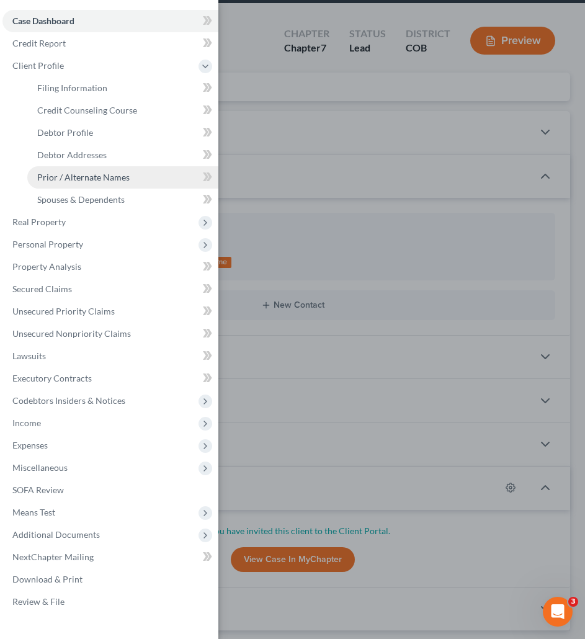
click at [76, 171] on link "Prior / Alternate Names" at bounding box center [122, 177] width 191 height 22
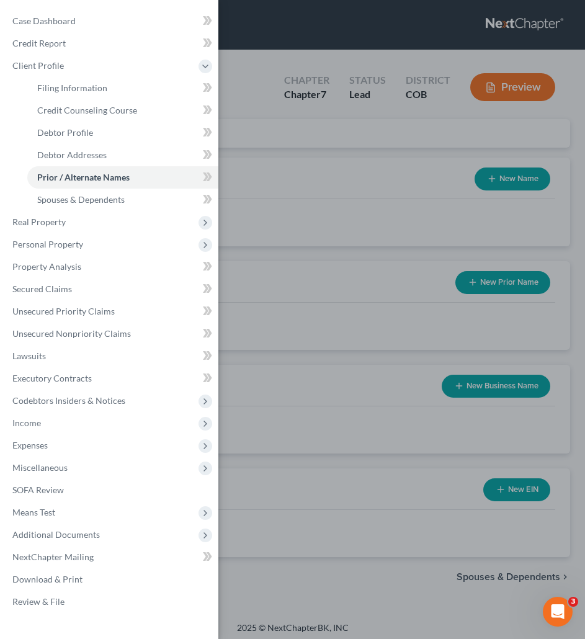
click at [302, 238] on div "Case Dashboard Payments Invoices Payments Payments Credit Report Client Profile" at bounding box center [292, 319] width 585 height 639
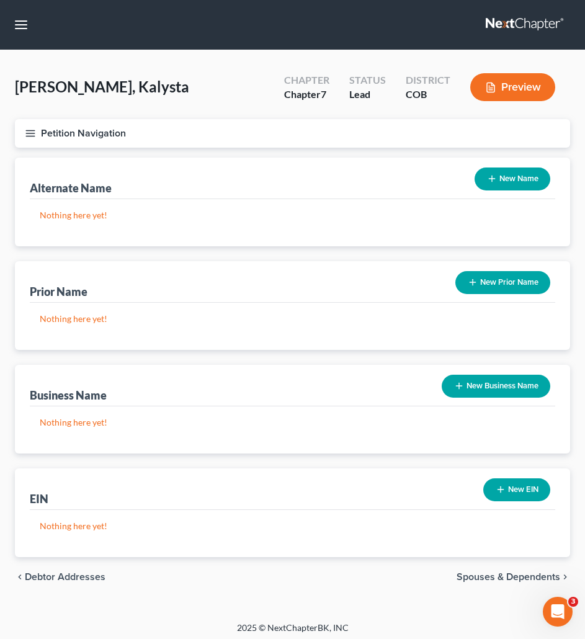
click at [29, 143] on button "Petition Navigation" at bounding box center [293, 133] width 556 height 29
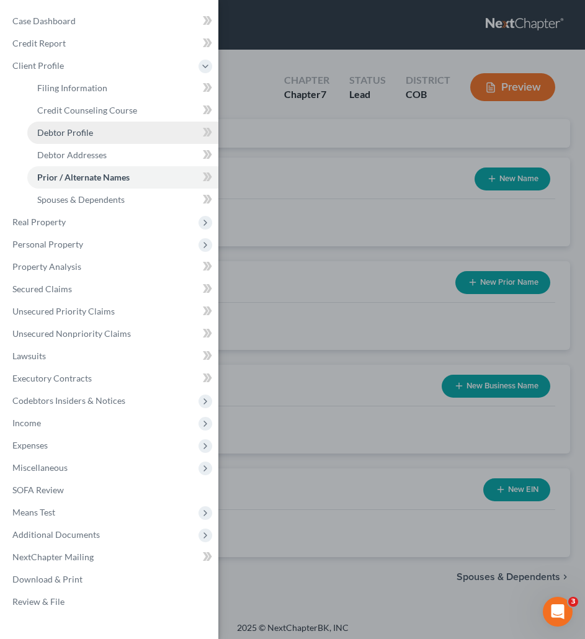
click at [45, 124] on link "Debtor Profile" at bounding box center [122, 133] width 191 height 22
select select "0"
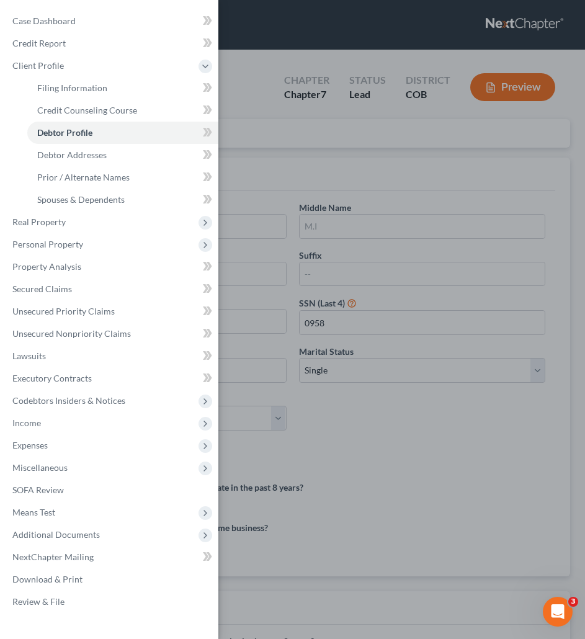
click at [396, 199] on div "Case Dashboard Payments Invoices Payments Payments Credit Report Client Profile" at bounding box center [292, 319] width 585 height 639
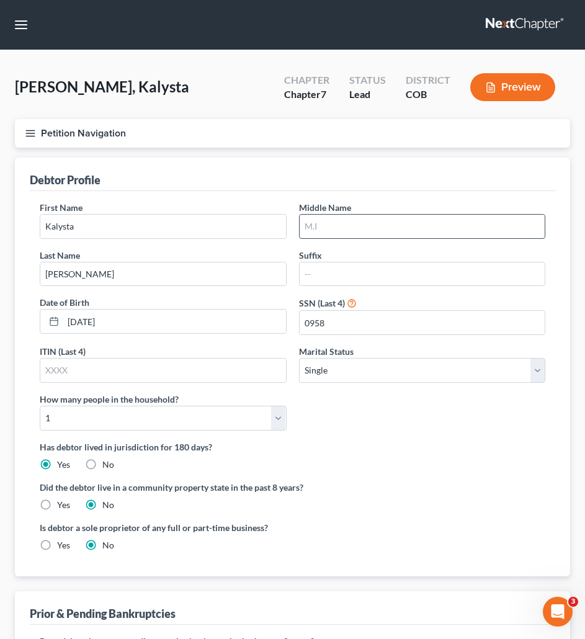
click at [373, 228] on input "text" at bounding box center [423, 227] width 246 height 24
type input "M"
click at [63, 137] on button "Petition Navigation" at bounding box center [293, 133] width 556 height 29
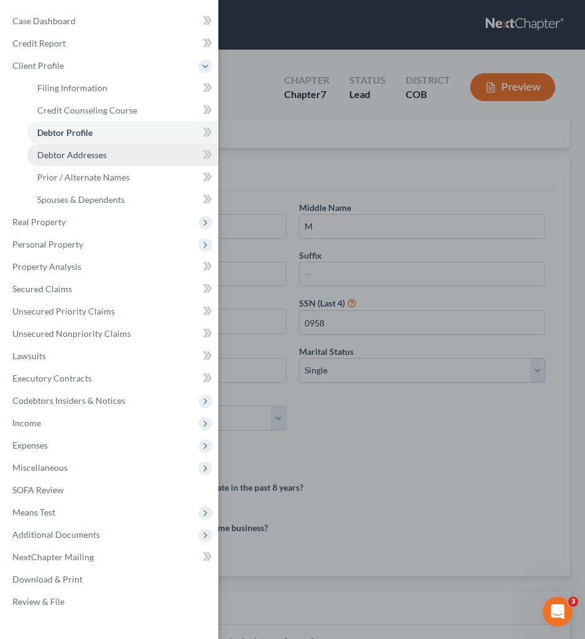
click at [84, 148] on link "Debtor Addresses" at bounding box center [122, 155] width 191 height 22
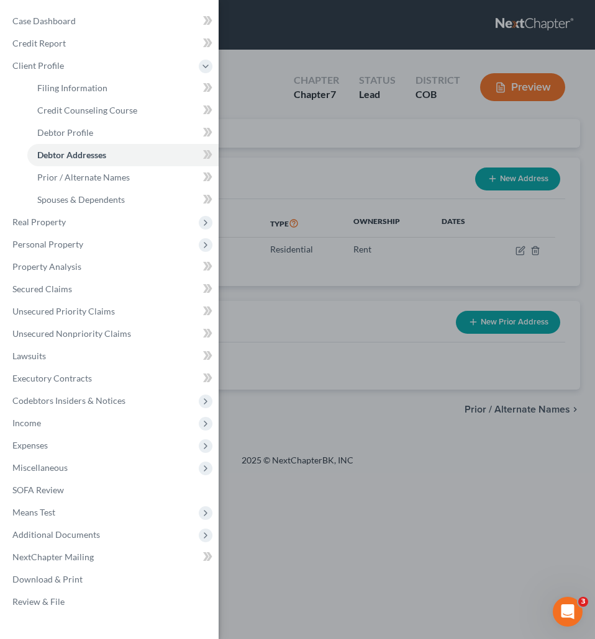
click at [356, 295] on div "Case Dashboard Payments Invoices Payments Payments Credit Report Client Profile" at bounding box center [297, 319] width 595 height 639
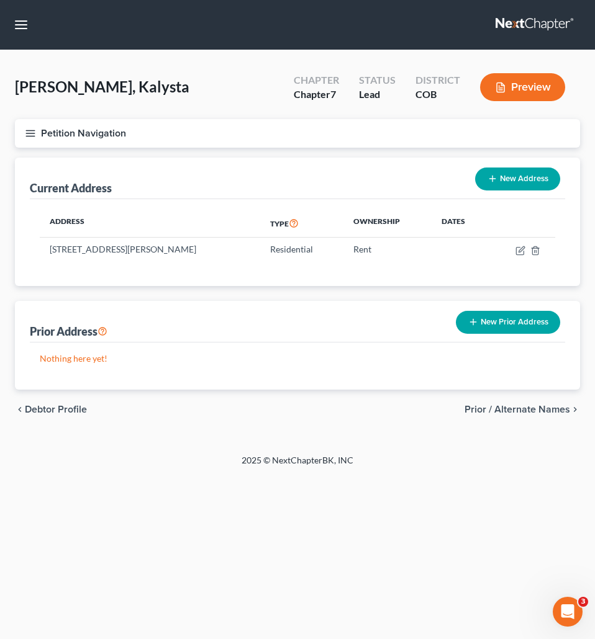
click at [486, 313] on button "New Prior Address" at bounding box center [508, 322] width 104 height 23
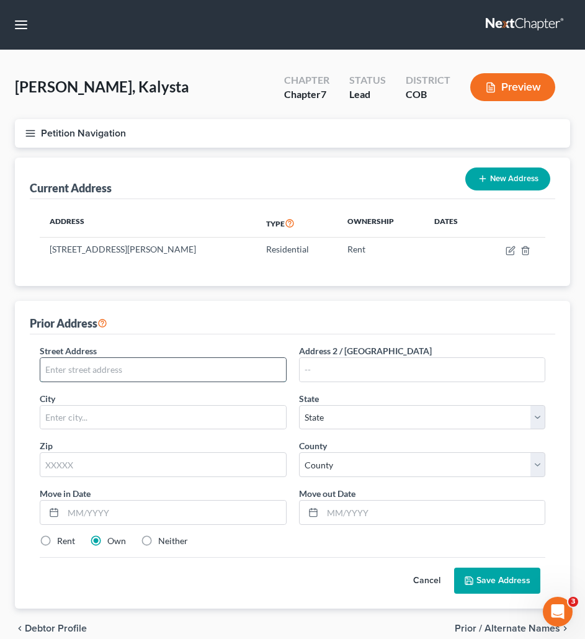
click at [65, 375] on input "text" at bounding box center [163, 370] width 246 height 24
paste input "3720 PARFET ST 7, WHEAT RIDGE, CO 80033"
drag, startPoint x: 245, startPoint y: 368, endPoint x: 198, endPoint y: 368, distance: 46.6
click at [198, 368] on input "3720 PARFET ST 7, WHEAT RIDGE, CO 80033" at bounding box center [163, 370] width 246 height 24
type input "3720 PARFET ST 7, WHEAT RIDGE, CO"
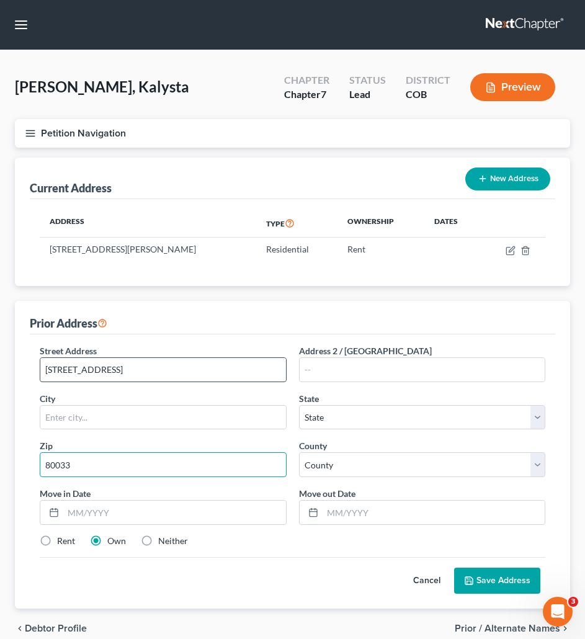
type input "80033"
type input "Wheat Ridge"
select select "5"
click at [206, 365] on input "3720 PARFET ST 7, WHEAT RIDGE, CO" at bounding box center [163, 370] width 246 height 24
drag, startPoint x: 180, startPoint y: 367, endPoint x: 122, endPoint y: 369, distance: 58.4
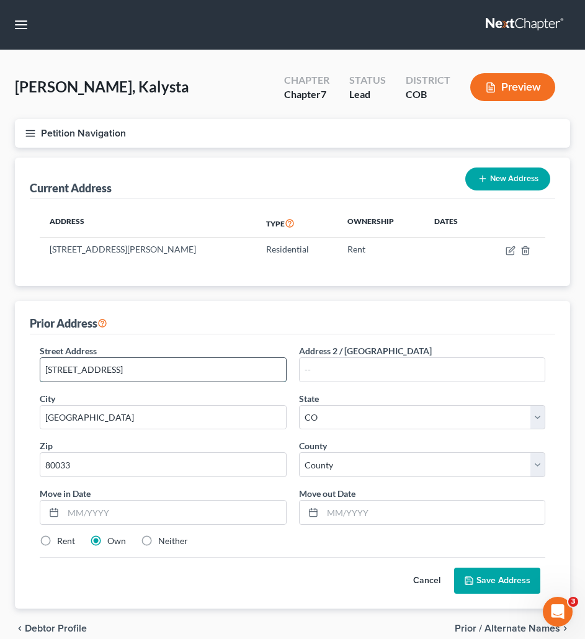
click at [122, 369] on input "3720 PARFET ST 7, WHEAT RIDGE, CO" at bounding box center [163, 370] width 246 height 24
drag, startPoint x: 200, startPoint y: 371, endPoint x: 120, endPoint y: 374, distance: 79.6
click at [120, 374] on input "3720 PARFET ST 7, WHEAT RIDGE, CO" at bounding box center [163, 370] width 246 height 24
type input "3720 PARFET ST 7,"
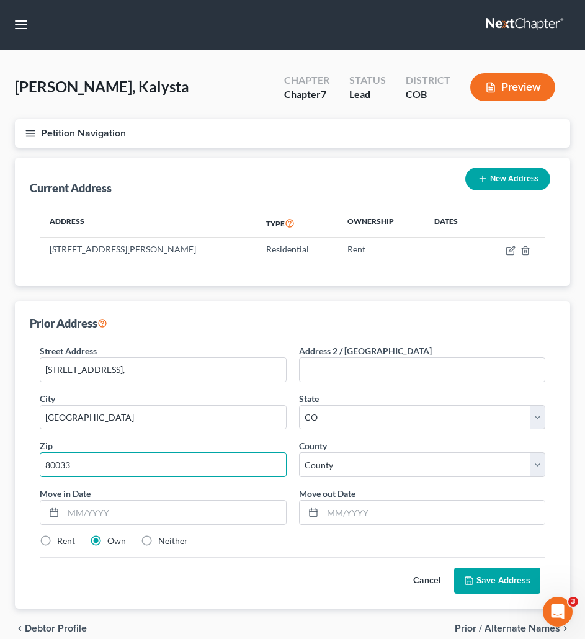
drag, startPoint x: 85, startPoint y: 466, endPoint x: -73, endPoint y: 449, distance: 159.2
click at [0, 449] on html "Home New Case Client Portal Directory Cases Curtis Law Firm, LLC zrodriguez@cmc…" at bounding box center [292, 348] width 585 height 696
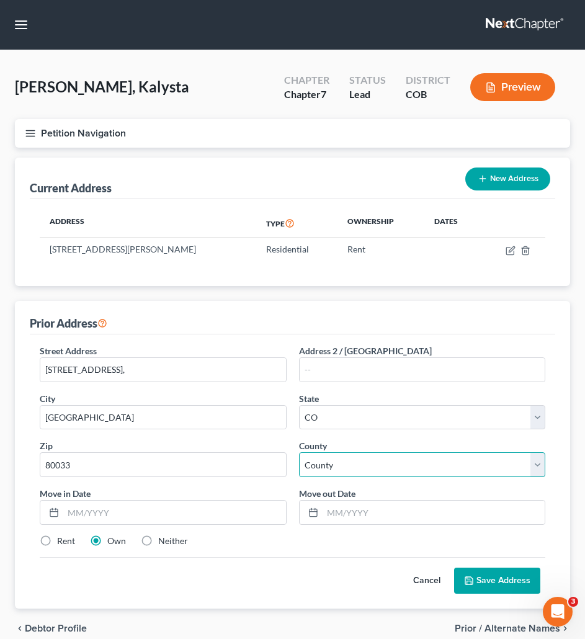
click at [350, 472] on select "County Adams County Alamosa County Arapahoe County Archuleta County Baca County…" at bounding box center [422, 465] width 247 height 25
select select "30"
click at [299, 453] on select "County Adams County Alamosa County Arapahoe County Archuleta County Baca County…" at bounding box center [422, 465] width 247 height 25
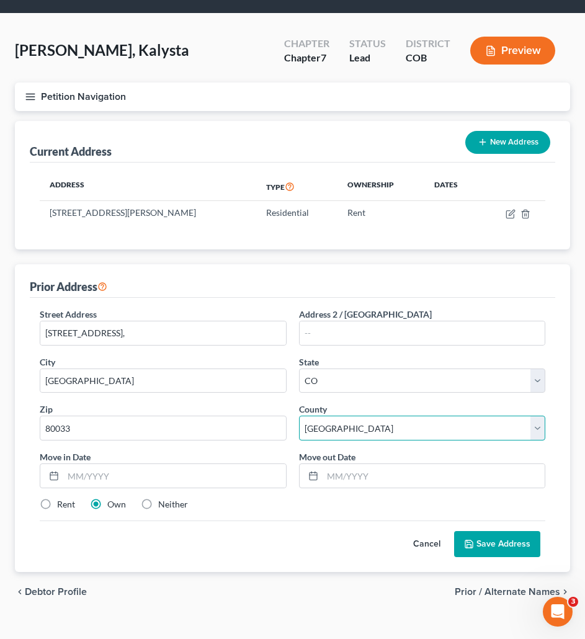
scroll to position [56, 0]
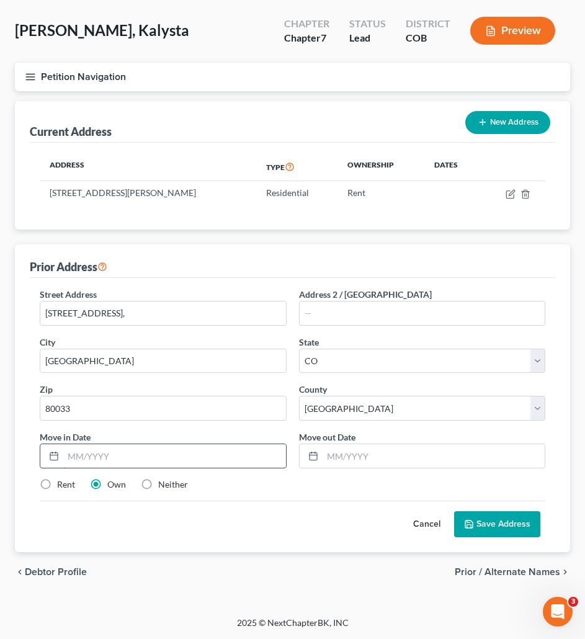
click at [122, 459] on input "text" at bounding box center [174, 457] width 223 height 24
type input "01/2025"
type input "09/2025"
click at [57, 481] on label "Rent" at bounding box center [66, 485] width 18 height 12
click at [62, 481] on input "Rent" at bounding box center [66, 483] width 8 height 8
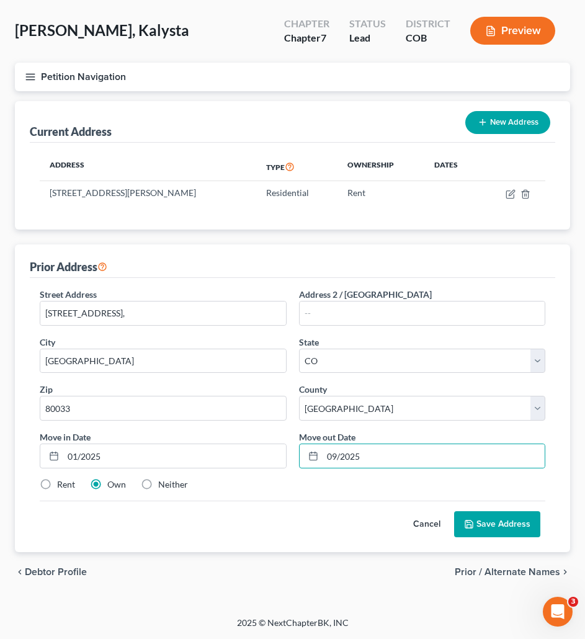
radio input "true"
click at [494, 529] on button "Save Address" at bounding box center [497, 525] width 86 height 26
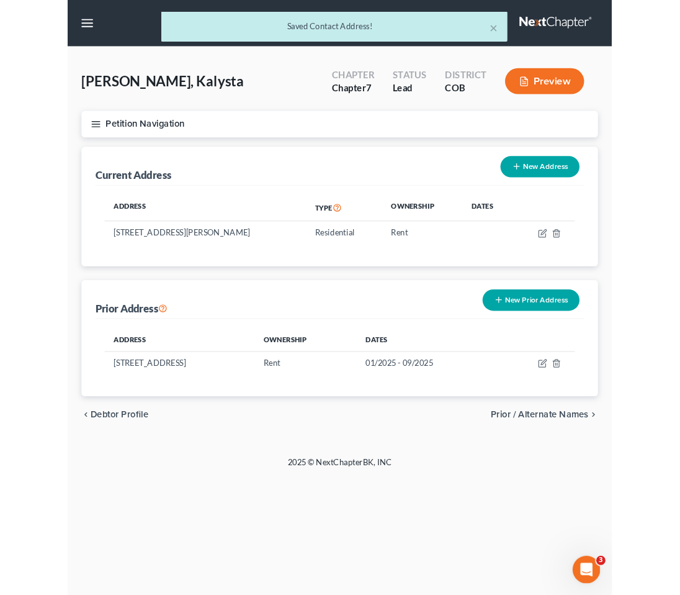
scroll to position [0, 0]
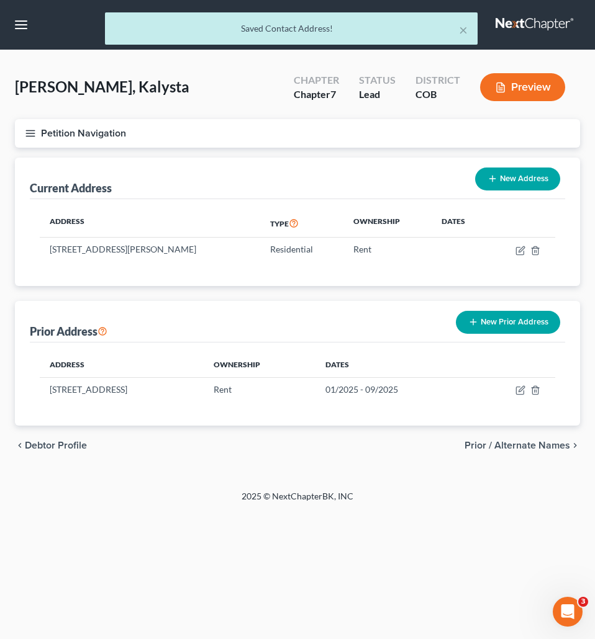
drag, startPoint x: 485, startPoint y: 315, endPoint x: 430, endPoint y: 331, distance: 57.6
click at [485, 315] on button "New Prior Address" at bounding box center [508, 322] width 104 height 23
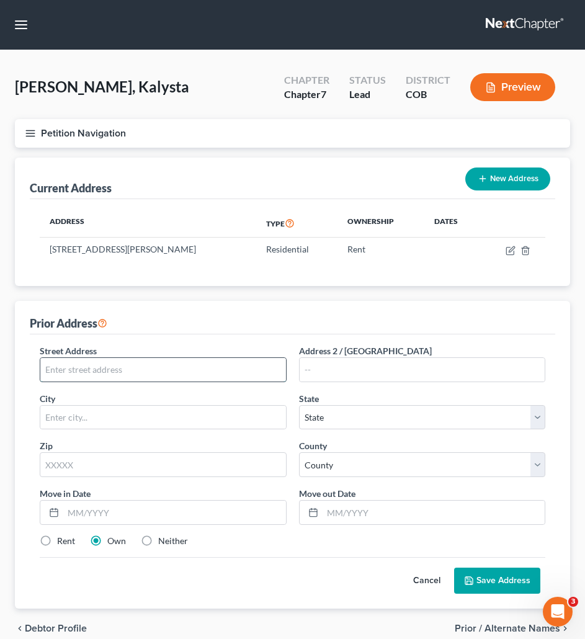
click at [103, 374] on input "text" at bounding box center [163, 370] width 246 height 24
paste input "8467 BRONZE LN, HIGHLANDS RANCH"
drag, startPoint x: 207, startPoint y: 371, endPoint x: 120, endPoint y: 368, distance: 87.6
click at [120, 368] on input "8467 BRONZE LN, HIGHLANDS RANCH" at bounding box center [163, 370] width 246 height 24
type input "8467 BRONZE LN,"
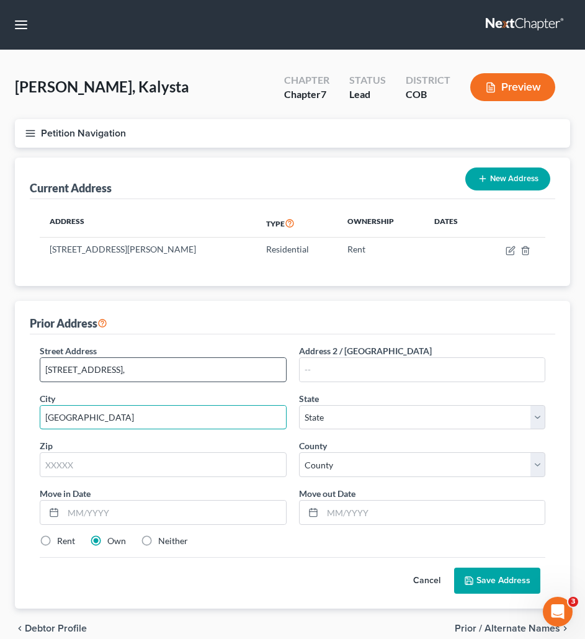
type input "HIGHLANDS RANCH"
click at [152, 372] on input "8467 BRONZE LN," at bounding box center [163, 370] width 246 height 24
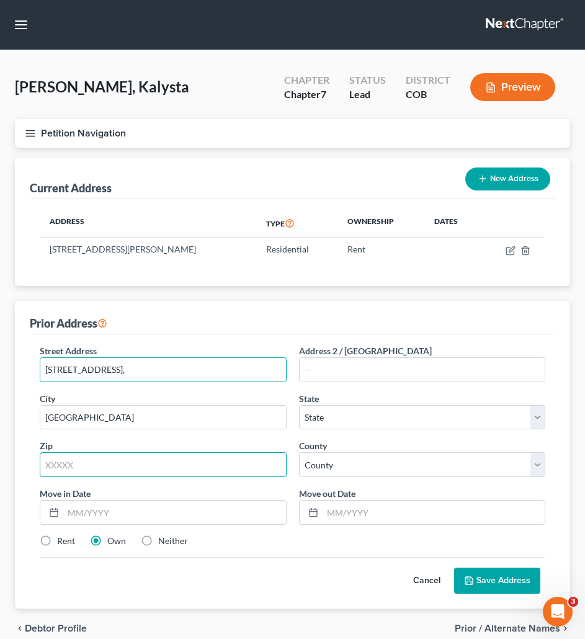
click at [119, 469] on input "text" at bounding box center [163, 465] width 247 height 25
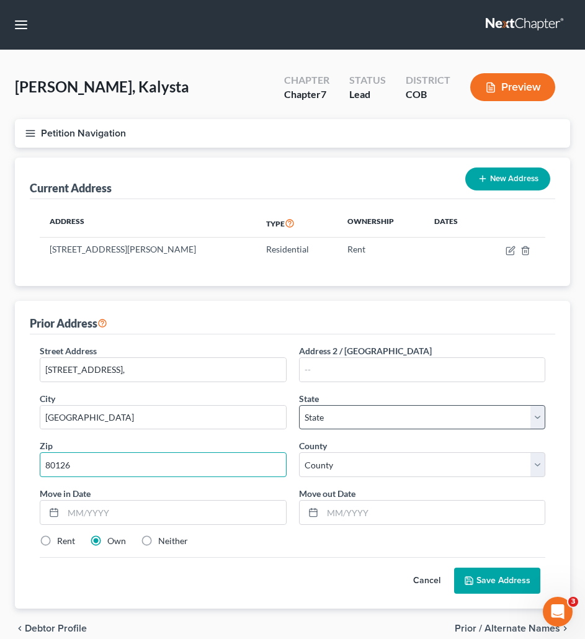
type input "80126"
type input "Littleton"
select select "5"
click at [410, 422] on select "State AL AK AR AZ CA CO CT DE DC FL GA GU HI ID IL IN IA KS KY LA ME MD MA MI M…" at bounding box center [422, 417] width 247 height 25
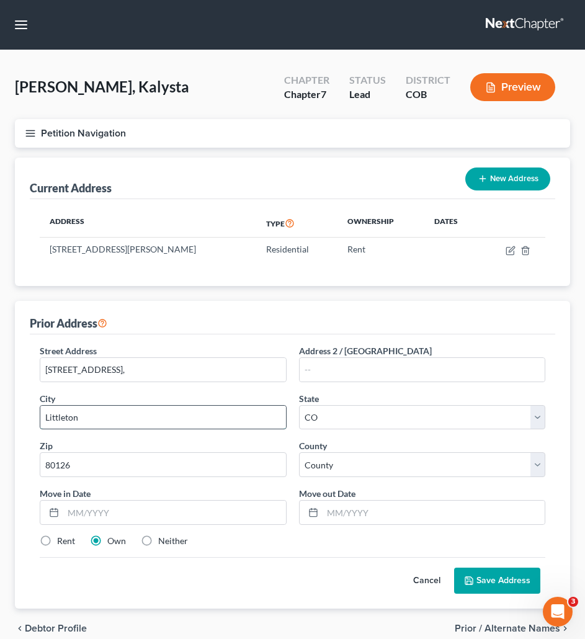
click at [135, 415] on input "Littleton" at bounding box center [163, 418] width 246 height 24
type input "L"
type input "Highlands Ranch"
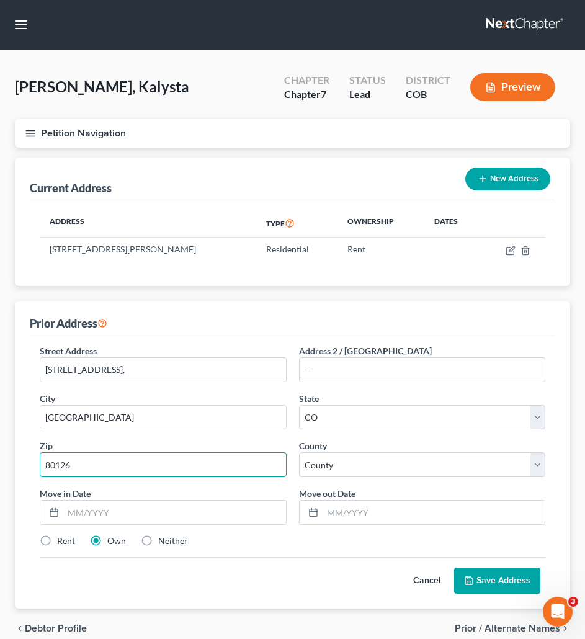
drag, startPoint x: 138, startPoint y: 471, endPoint x: -43, endPoint y: 471, distance: 181.3
click at [0, 471] on html "Home New Case Client Portal Directory Cases Curtis Law Firm, LLC zrodriguez@cmc…" at bounding box center [292, 348] width 585 height 696
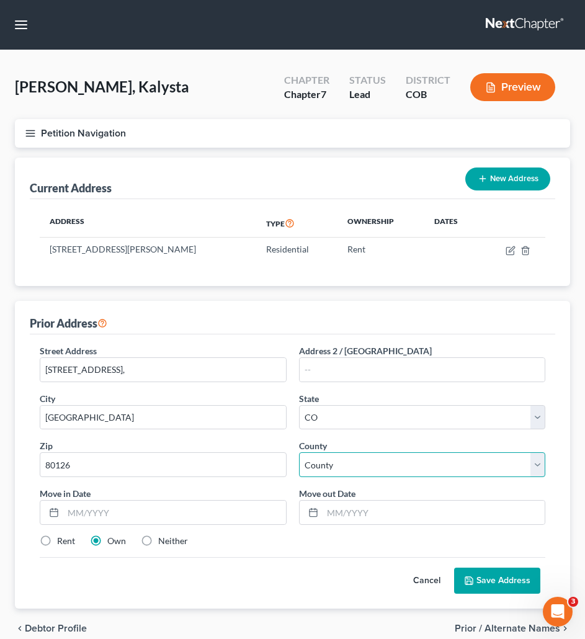
click at [333, 476] on select "County Adams County Alamosa County Arapahoe County Archuleta County Baca County…" at bounding box center [422, 465] width 247 height 25
select select "18"
click at [299, 453] on select "County Adams County Alamosa County Arapahoe County Archuleta County Baca County…" at bounding box center [422, 465] width 247 height 25
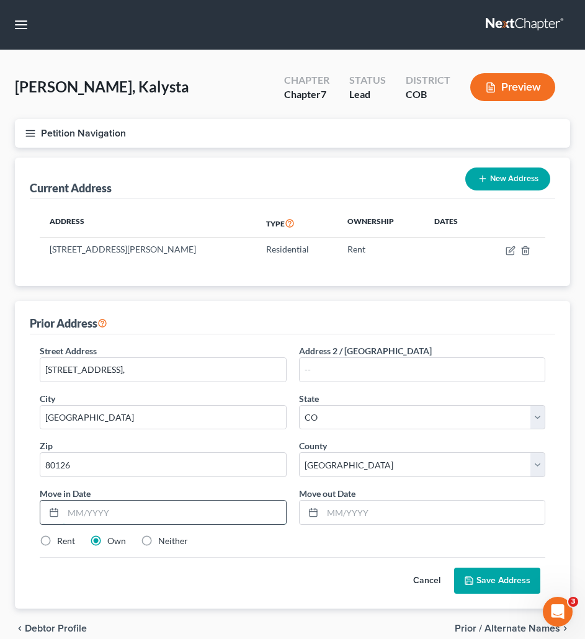
click at [77, 517] on input "text" at bounding box center [174, 513] width 223 height 24
paste input "08/2024"
type input "08/2024"
click at [331, 504] on input "text" at bounding box center [434, 513] width 223 height 24
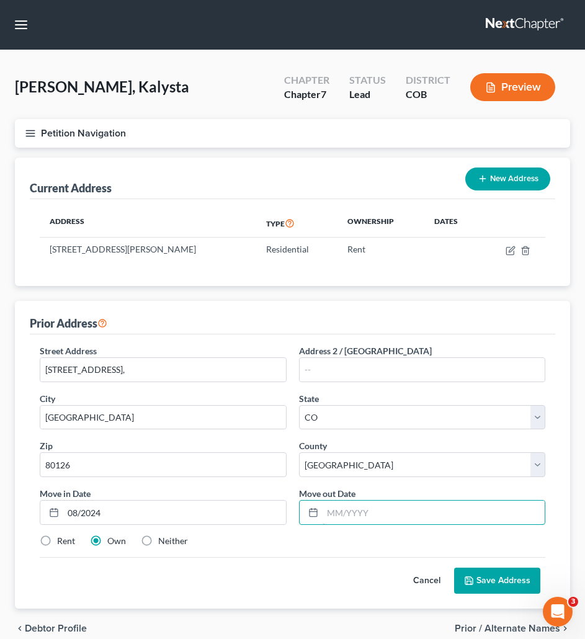
paste input "10/2025"
type input "10/2025"
click at [481, 576] on button "Save Address" at bounding box center [497, 581] width 86 height 26
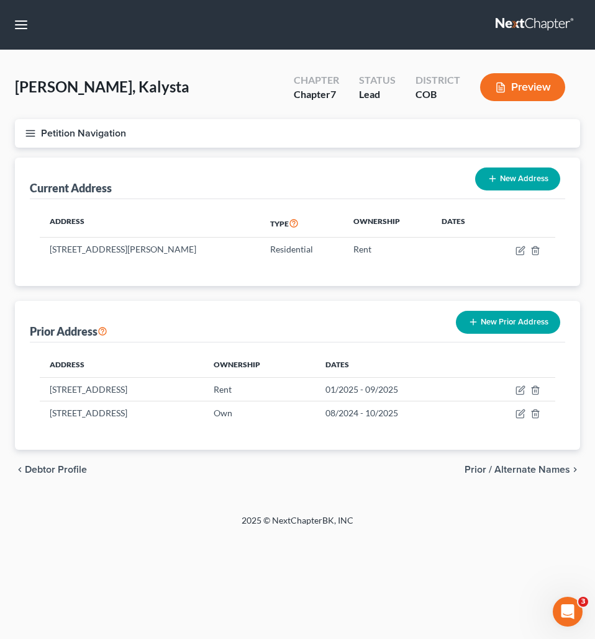
click at [486, 327] on button "New Prior Address" at bounding box center [508, 322] width 104 height 23
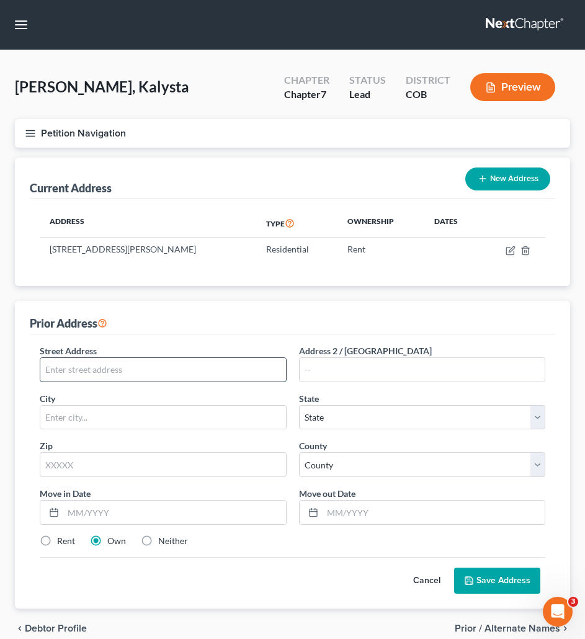
click at [142, 381] on input "text" at bounding box center [163, 370] width 246 height 24
paste input "12150 WASHINGTON CENTER PKWY, THORNTON,"
type input "12150 WASHINGTON CENTER PKWY, THORNTON,"
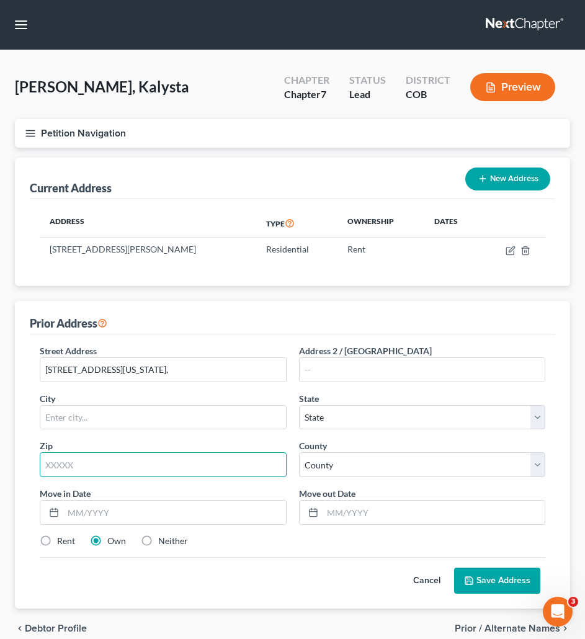
click at [118, 468] on input "text" at bounding box center [163, 465] width 247 height 25
type input "80241"
type input "Denver"
select select "5"
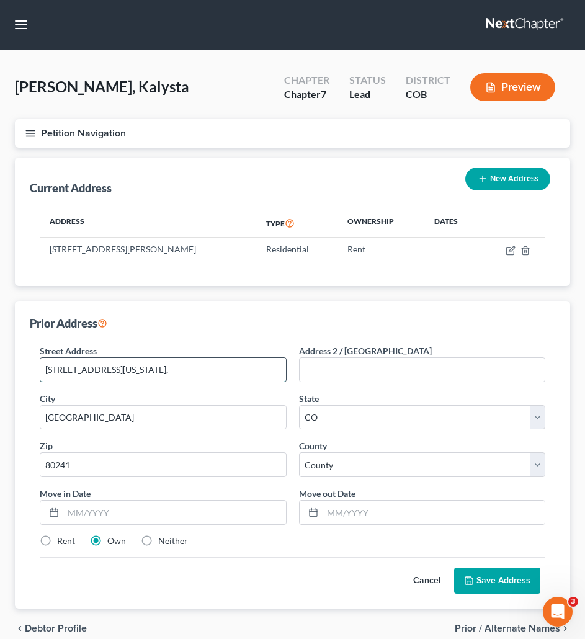
drag, startPoint x: 234, startPoint y: 373, endPoint x: 197, endPoint y: 373, distance: 37.3
click at [197, 373] on input "12150 WASHINGTON CENTER PKWY, THORNTON," at bounding box center [163, 370] width 246 height 24
type input "12150 WASHINGTON CENTER PKWY,"
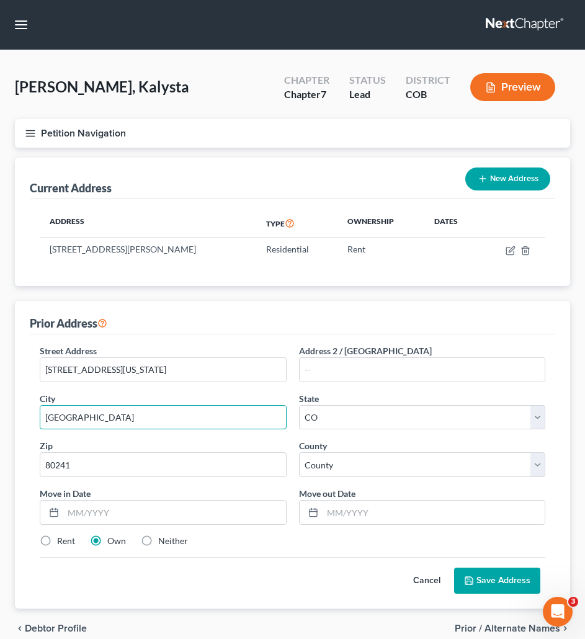
drag, startPoint x: 99, startPoint y: 417, endPoint x: 6, endPoint y: 418, distance: 92.5
click at [6, 418] on div "Shannon, Kalysta Upgraded Chapter Chapter 7 Status Lead District COB Preview Pe…" at bounding box center [292, 361] width 585 height 623
paste input "THORNTON,"
click at [27, 439] on div "Prior Address Street Address * 12150 WASHINGTON CENTER PKWY, Address 2 / PO Box…" at bounding box center [293, 455] width 556 height 308
click at [124, 414] on input "THORNTON," at bounding box center [163, 418] width 246 height 24
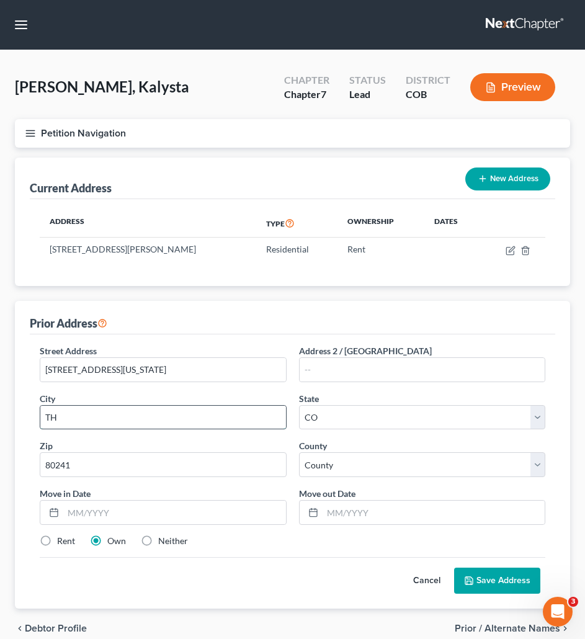
type input "T"
type input "Thornton"
click at [28, 438] on div "Prior Address Street Address * 12150 WASHINGTON CENTER PKWY, Address 2 / PO Box…" at bounding box center [293, 455] width 556 height 308
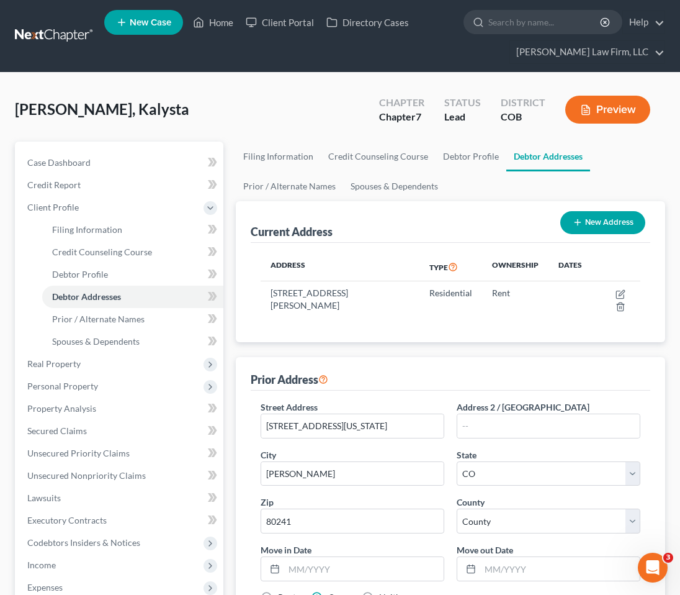
click at [286, 130] on div "Shannon, Kalysta Upgraded Chapter Chapter 7 Status Lead District COB Preview" at bounding box center [340, 115] width 651 height 54
click at [43, 32] on link at bounding box center [54, 36] width 79 height 22
